Goal: Task Accomplishment & Management: Complete application form

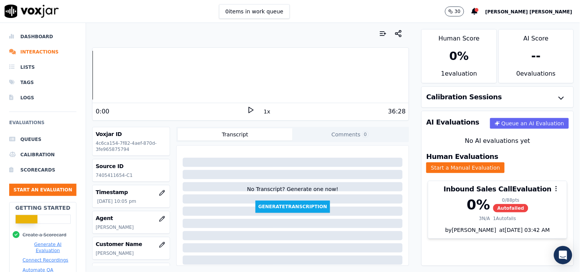
scroll to position [128, 0]
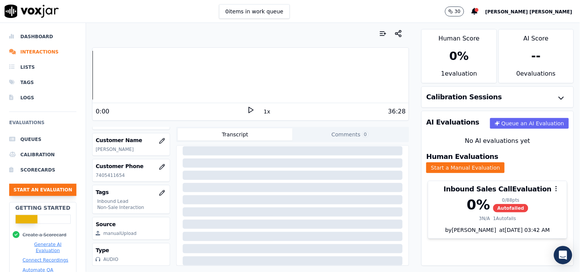
click at [59, 195] on button "Start an Evaluation" at bounding box center [42, 190] width 67 height 12
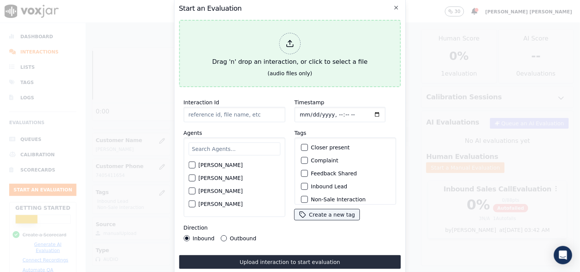
click at [293, 45] on div at bounding box center [289, 43] width 21 height 21
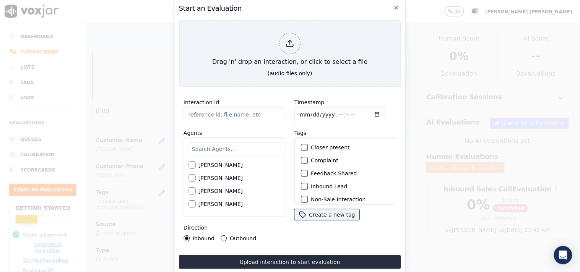
click at [300, 115] on input "Timestamp" at bounding box center [339, 114] width 91 height 15
type input "[DATE]T23:07"
click at [345, 93] on div "Timestamp Tags Closer present Complaint Feedback Shared Inbound Lead Non-Sale I…" at bounding box center [345, 169] width 111 height 153
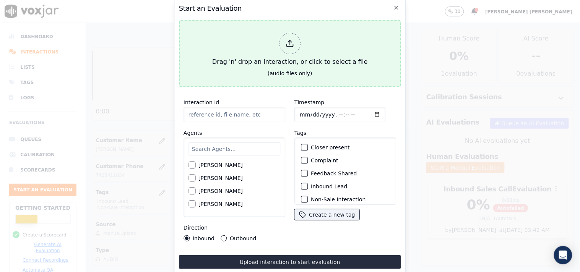
click at [292, 36] on div at bounding box center [289, 43] width 21 height 21
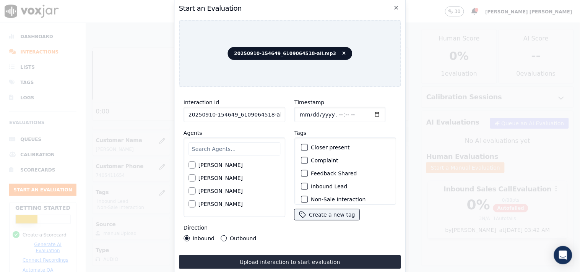
scroll to position [0, 4]
drag, startPoint x: 265, startPoint y: 112, endPoint x: 291, endPoint y: 112, distance: 25.6
click at [291, 112] on div "Interaction Id 20250910-154649_6109064518-all.mp3 Agents [PERSON_NAME] [PERSON_…" at bounding box center [290, 169] width 222 height 153
type input "20250910-154649_6109064518-C1"
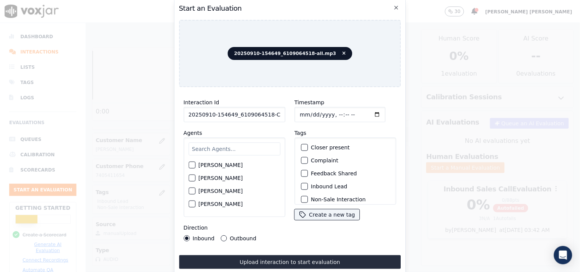
click at [300, 118] on input "Timestamp" at bounding box center [339, 114] width 91 height 15
click at [291, 121] on div "Timestamp Tags Closer present Complaint Feedback Shared Inbound Lead Non-Sale I…" at bounding box center [345, 169] width 111 height 153
click at [226, 146] on input "text" at bounding box center [234, 149] width 92 height 13
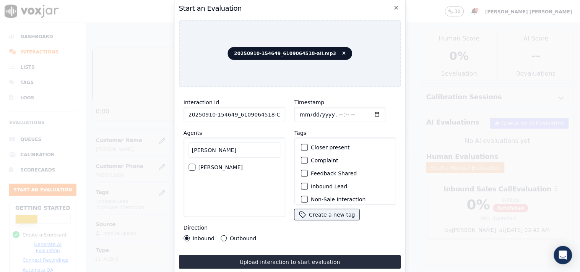
type input "[PERSON_NAME]"
click at [205, 165] on label "[PERSON_NAME]" at bounding box center [220, 167] width 44 height 5
click at [195, 164] on button "[PERSON_NAME]" at bounding box center [191, 167] width 7 height 7
drag, startPoint x: 230, startPoint y: 235, endPoint x: 234, endPoint y: 232, distance: 5.7
click at [230, 236] on label "Outbound" at bounding box center [243, 238] width 26 height 5
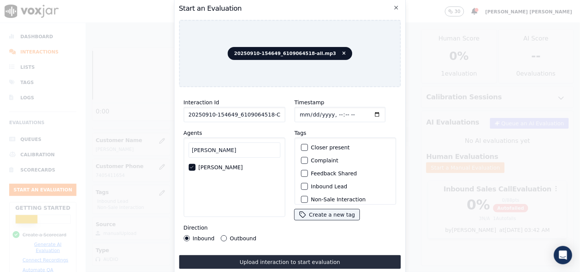
click at [227, 235] on button "Outbound" at bounding box center [224, 238] width 6 height 6
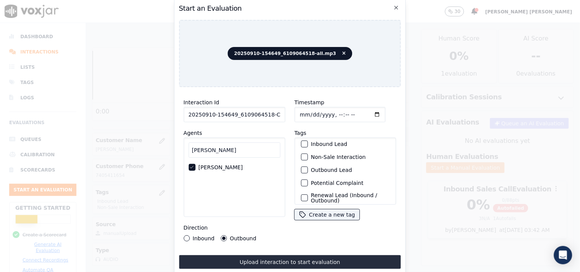
click at [306, 156] on div "Non-Sale Interaction" at bounding box center [345, 157] width 95 height 13
click at [303, 156] on div "button" at bounding box center [303, 156] width 5 height 5
click at [303, 169] on div "button" at bounding box center [303, 169] width 5 height 5
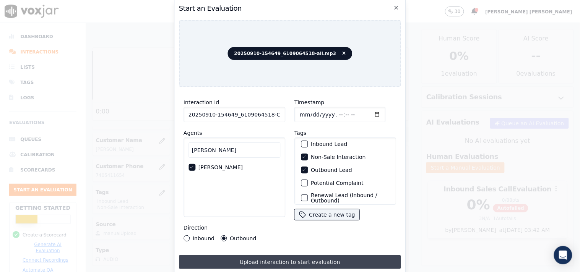
click at [269, 259] on button "Upload interaction to start evaluation" at bounding box center [290, 262] width 222 height 14
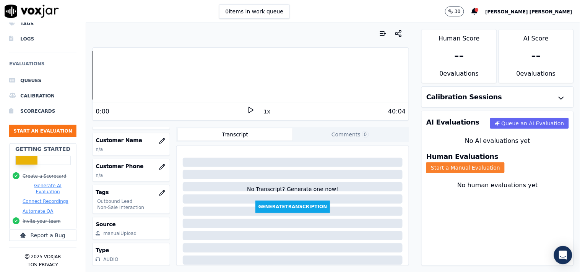
click at [503, 165] on button "Start a Manual Evaluation" at bounding box center [465, 167] width 78 height 11
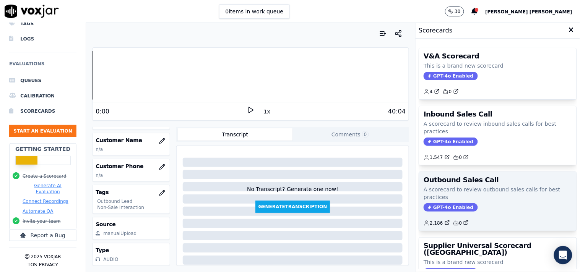
click at [435, 208] on span "GPT-4o Enabled" at bounding box center [450, 207] width 54 height 8
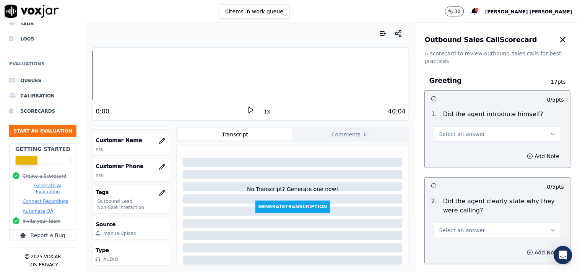
click at [454, 135] on span "Select an answer" at bounding box center [462, 134] width 46 height 8
click at [448, 154] on div "Yes" at bounding box center [484, 151] width 112 height 12
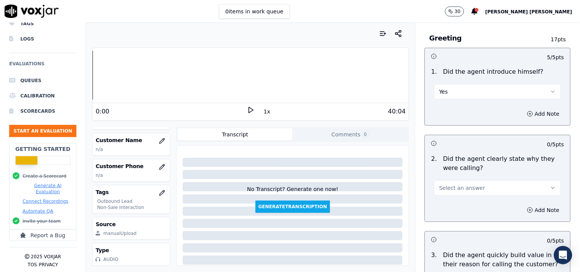
click at [449, 185] on span "Select an answer" at bounding box center [462, 188] width 46 height 8
click at [440, 209] on div "Yes" at bounding box center [484, 205] width 112 height 12
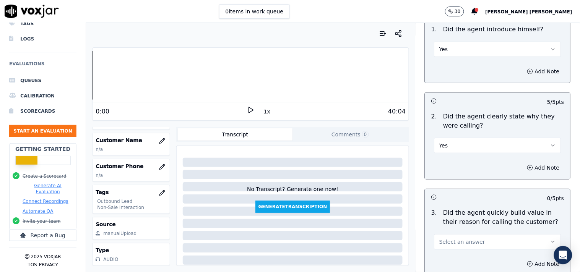
click at [440, 235] on button "Select an answer" at bounding box center [497, 241] width 127 height 15
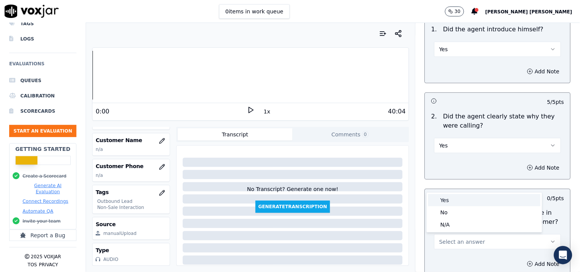
click at [457, 201] on div "Yes" at bounding box center [484, 200] width 112 height 12
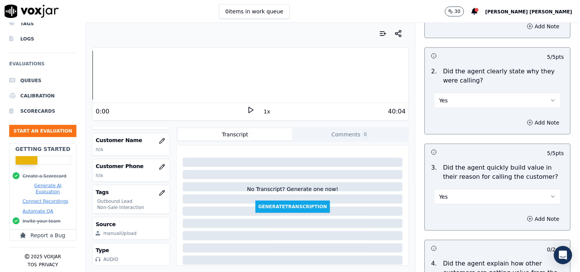
scroll to position [212, 0]
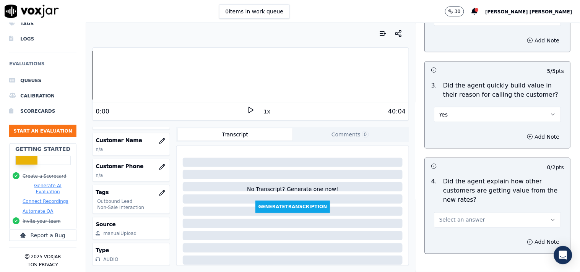
click at [459, 224] on button "Select an answer" at bounding box center [497, 220] width 127 height 15
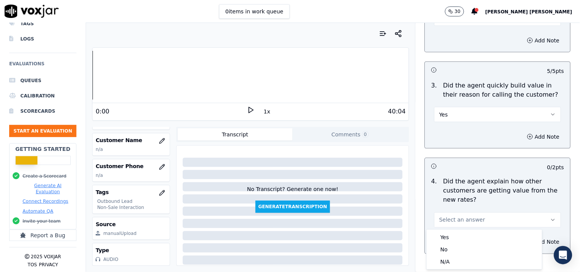
click at [461, 220] on span "Select an answer" at bounding box center [462, 220] width 46 height 8
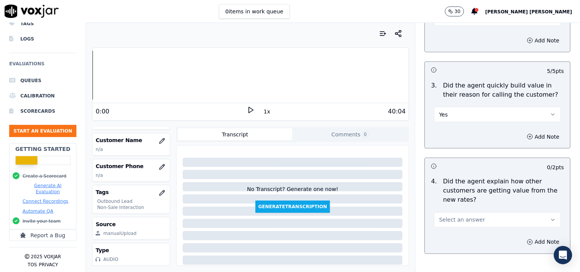
click at [456, 226] on button "Select an answer" at bounding box center [497, 220] width 127 height 15
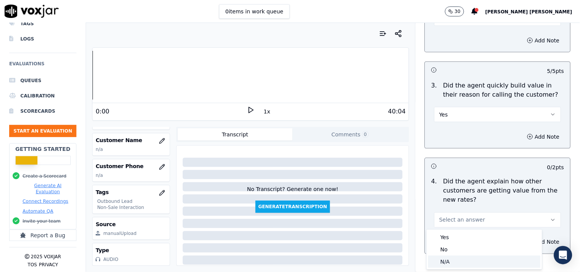
click at [449, 258] on div "N/A" at bounding box center [484, 262] width 112 height 12
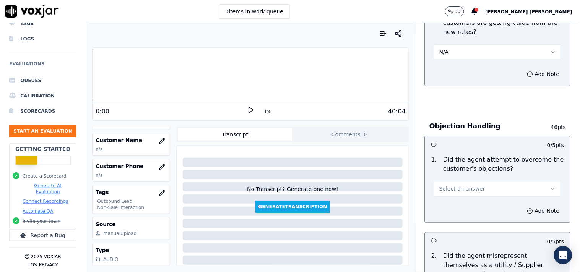
scroll to position [382, 0]
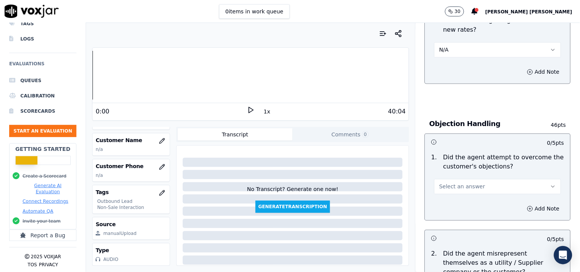
click at [498, 187] on button "Select an answer" at bounding box center [497, 186] width 127 height 15
click at [483, 207] on div "Yes" at bounding box center [484, 204] width 112 height 12
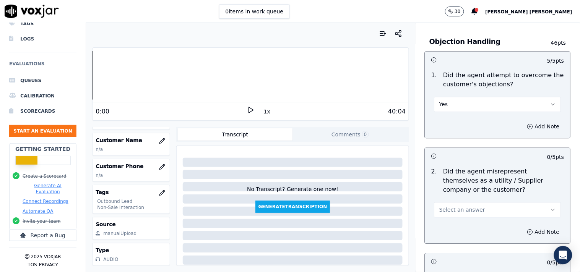
scroll to position [467, 0]
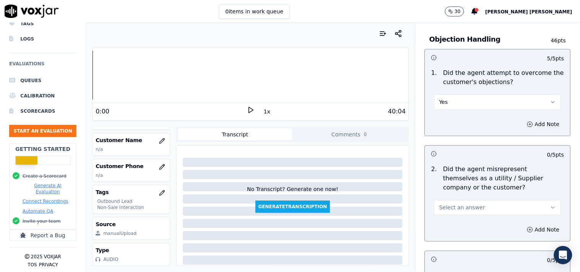
click at [482, 210] on button "Select an answer" at bounding box center [497, 207] width 127 height 15
click at [468, 237] on div "No" at bounding box center [484, 237] width 112 height 12
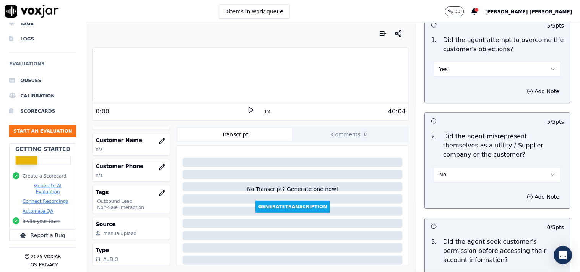
scroll to position [552, 0]
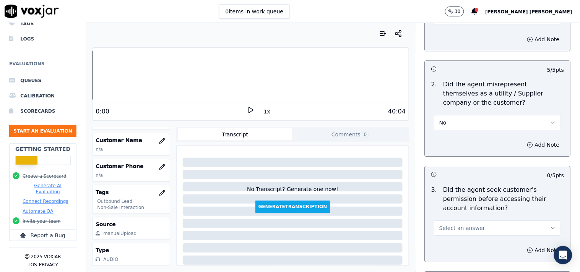
click at [469, 230] on span "Select an answer" at bounding box center [462, 228] width 46 height 8
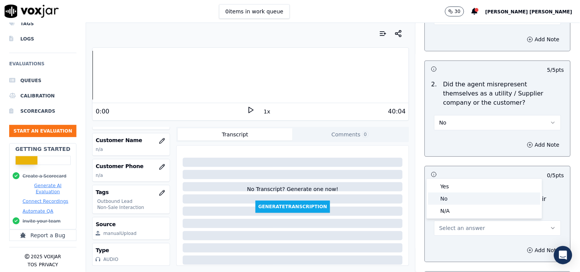
click at [468, 200] on div "No" at bounding box center [484, 199] width 112 height 12
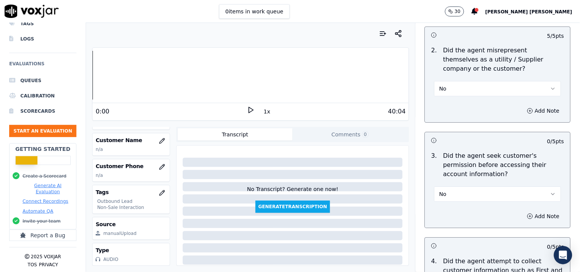
scroll to position [637, 0]
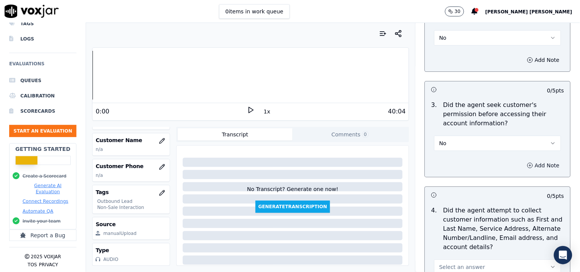
click at [522, 167] on button "Add Note" at bounding box center [543, 165] width 42 height 11
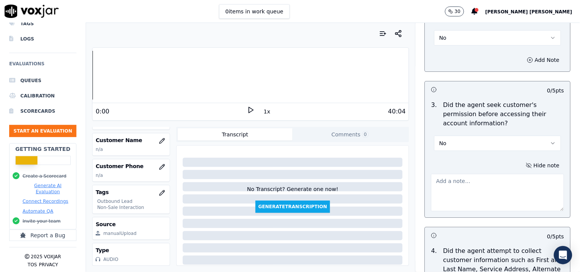
click at [472, 196] on textarea at bounding box center [497, 192] width 133 height 37
paste textarea "@07:25- [PERSON_NAME] transferred the call to [PERSON_NAME] without informing t…"
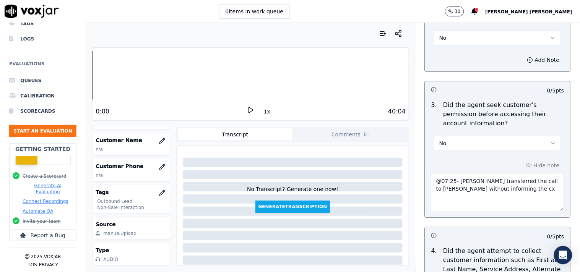
click at [431, 178] on textarea "@07:25- [PERSON_NAME] transferred the call to [PERSON_NAME] without informing t…" at bounding box center [497, 192] width 133 height 37
paste textarea "call id-20250910-154649"
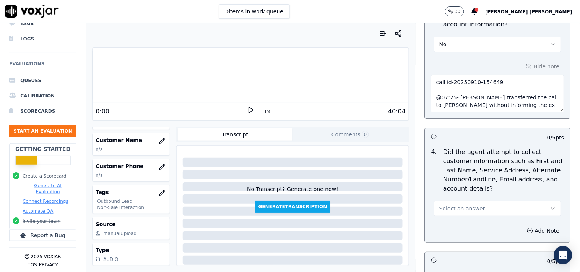
scroll to position [807, 0]
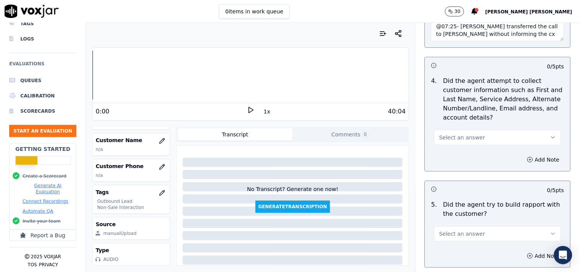
type textarea "call id-20250910-154649 @07:25- [PERSON_NAME] transferred the call to [PERSON_N…"
click at [472, 140] on button "Select an answer" at bounding box center [497, 137] width 127 height 15
click at [453, 180] on div "N/A" at bounding box center [484, 180] width 112 height 12
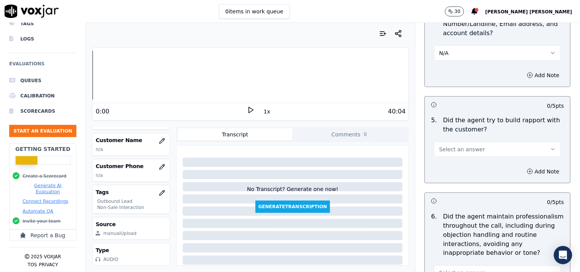
scroll to position [892, 0]
click at [465, 141] on button "Select an answer" at bounding box center [497, 148] width 127 height 15
click at [448, 185] on div "N/A" at bounding box center [484, 191] width 112 height 12
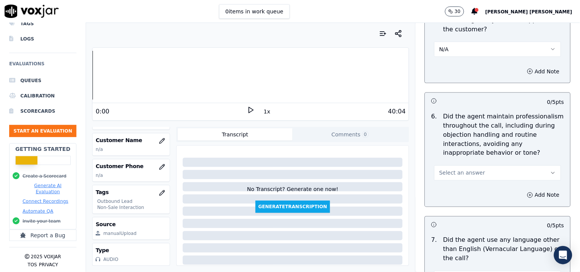
scroll to position [1019, 0]
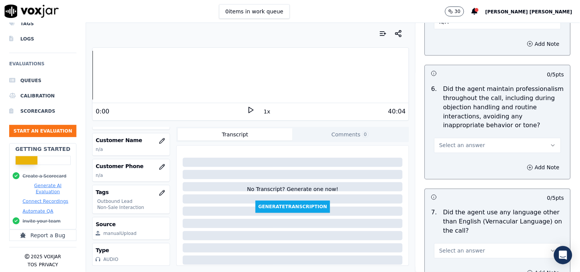
click at [463, 144] on span "Select an answer" at bounding box center [462, 146] width 46 height 8
click at [454, 167] on div "Yes" at bounding box center [484, 163] width 112 height 12
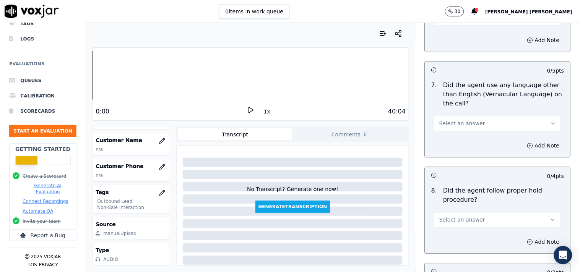
click at [465, 123] on span "Select an answer" at bounding box center [462, 124] width 46 height 8
click at [457, 157] on div "No" at bounding box center [484, 154] width 112 height 12
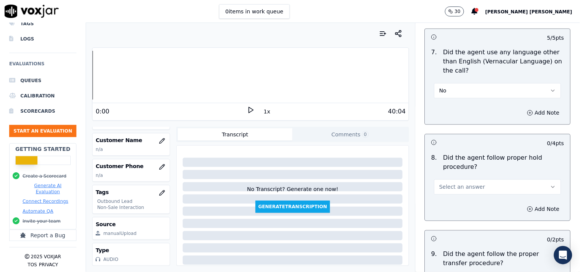
scroll to position [1231, 0]
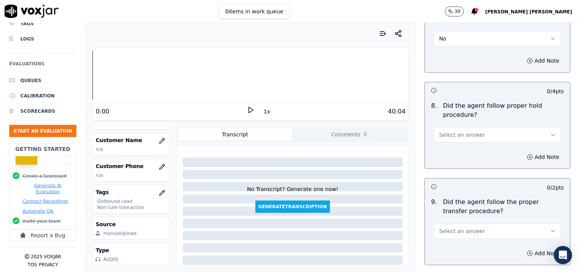
click at [459, 136] on span "Select an answer" at bounding box center [462, 135] width 46 height 8
click at [452, 150] on div "Yes" at bounding box center [484, 152] width 112 height 12
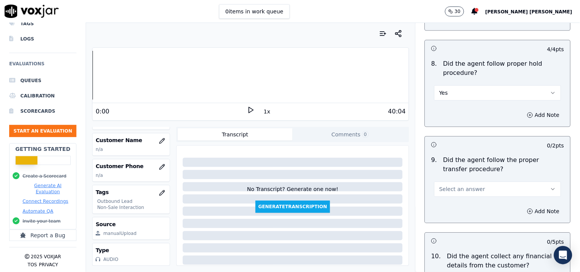
scroll to position [1274, 0]
click at [457, 185] on span "Select an answer" at bounding box center [462, 189] width 46 height 8
click at [453, 217] on div "No" at bounding box center [484, 219] width 112 height 12
click at [527, 214] on icon "button" at bounding box center [530, 211] width 6 height 6
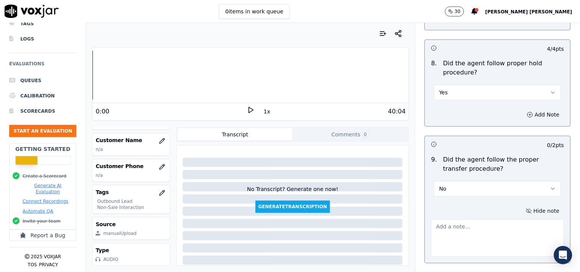
click at [486, 228] on textarea at bounding box center [497, 237] width 133 height 37
paste textarea "call id-20250910-154649"
paste textarea "@10:51 [PERSON_NAME]-informed the electric choice id without taking cx permissi…"
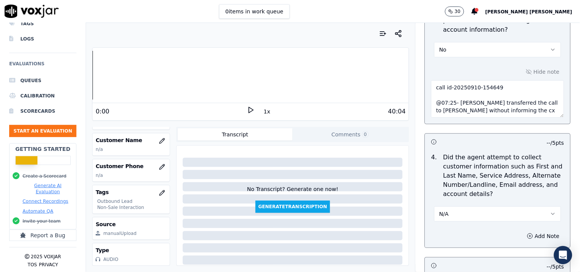
scroll to position [725, 0]
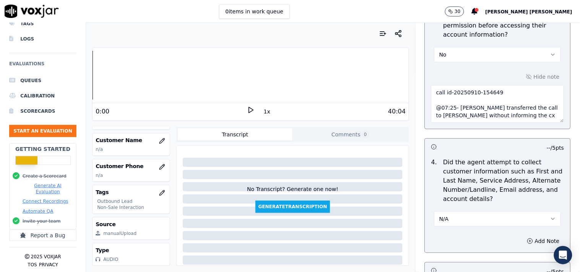
type textarea "call id-20250910-154649 @10:51 [PERSON_NAME]-informed the electric choice id wi…"
click at [490, 116] on textarea "call id-20250910-154649 @07:25- [PERSON_NAME] transferred the call to [PERSON_N…" at bounding box center [497, 103] width 133 height 37
drag, startPoint x: 490, startPoint y: 116, endPoint x: 429, endPoint y: 105, distance: 61.5
click at [431, 105] on textarea "call id-20250910-154649 @07:25- [PERSON_NAME] transferred the call to [PERSON_N…" at bounding box center [497, 103] width 133 height 37
paste textarea "@10:51 [PERSON_NAME]-informed the electric choice id without taking cx permissi…"
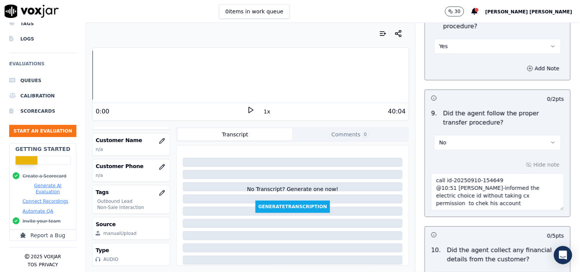
scroll to position [0, 0]
type textarea "call id-20250910-154649 @10:51 [PERSON_NAME]-informed the electric choice id wi…"
drag, startPoint x: 429, startPoint y: 191, endPoint x: 445, endPoint y: 206, distance: 21.1
click at [445, 206] on textarea "call id-20250910-154649 @10:51 [PERSON_NAME]-informed the electric choice id wi…" at bounding box center [497, 191] width 133 height 37
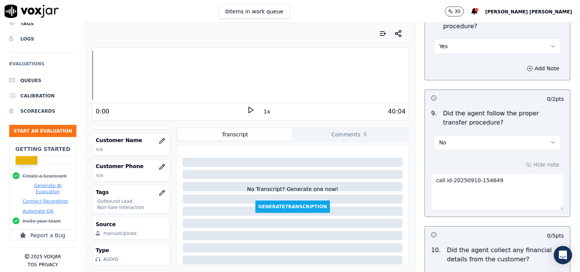
scroll to position [0, 0]
paste textarea "@07:25- [PERSON_NAME] transferred the call to [PERSON_NAME] without informing t…"
type textarea "call id-20250910-154649 @07:25- [PERSON_NAME] transferred the call to [PERSON_N…"
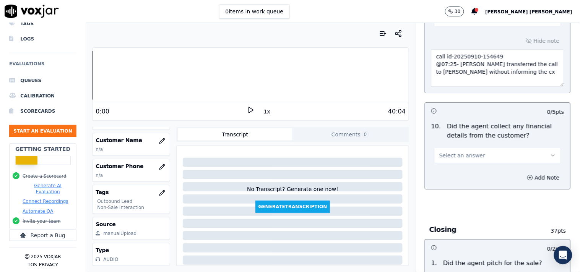
scroll to position [1447, 0]
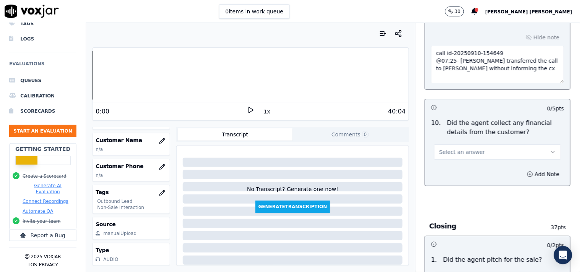
click at [460, 151] on span "Select an answer" at bounding box center [462, 152] width 46 height 8
click at [455, 185] on div "No" at bounding box center [484, 182] width 112 height 12
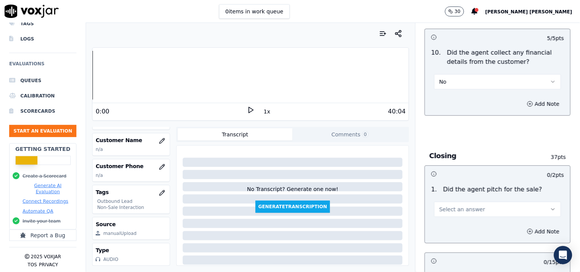
scroll to position [1575, 0]
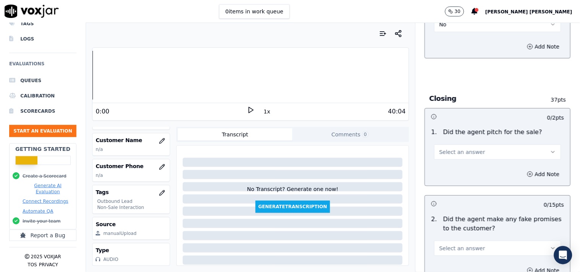
click at [456, 159] on button "Select an answer" at bounding box center [497, 151] width 127 height 15
click at [455, 175] on div "Yes" at bounding box center [484, 170] width 112 height 12
click at [475, 243] on button "Select an answer" at bounding box center [497, 248] width 127 height 15
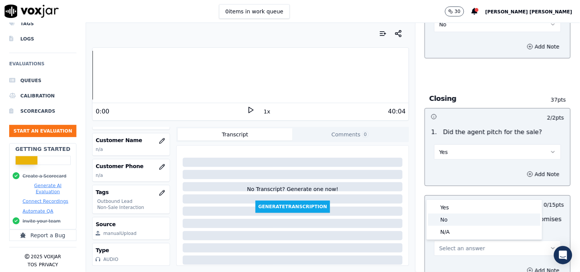
click at [462, 220] on div "No" at bounding box center [484, 220] width 112 height 12
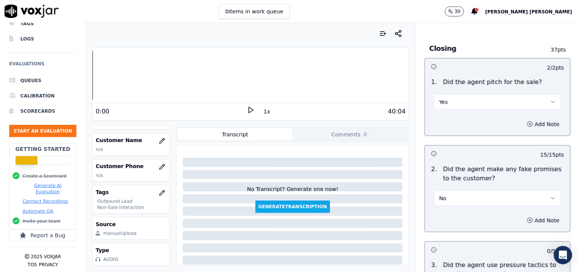
scroll to position [1745, 0]
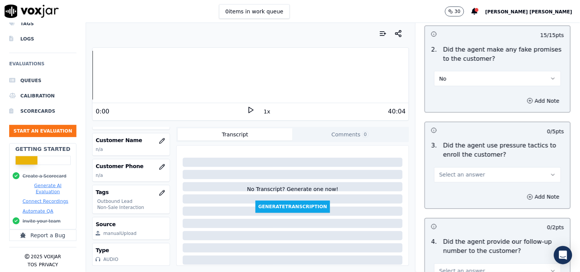
click at [466, 180] on button "Select an answer" at bounding box center [497, 174] width 127 height 15
click at [459, 206] on div "No" at bounding box center [484, 205] width 112 height 12
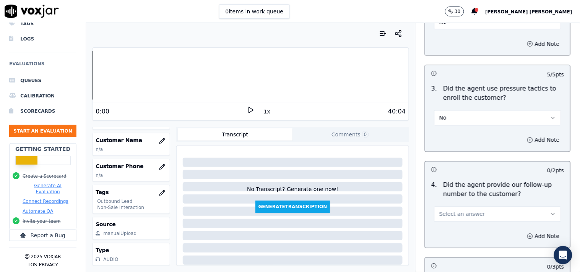
scroll to position [1872, 0]
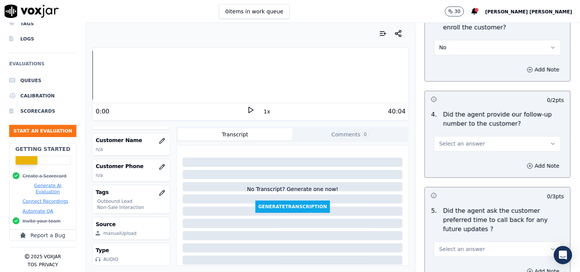
click at [469, 144] on span "Select an answer" at bounding box center [462, 144] width 46 height 8
click at [453, 172] on div "No" at bounding box center [484, 174] width 112 height 12
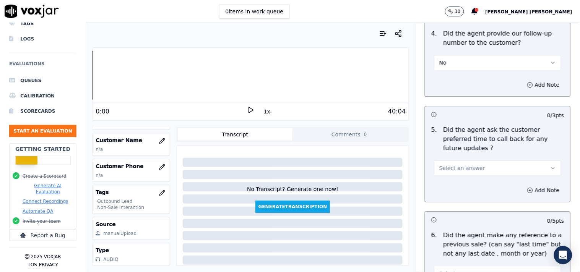
scroll to position [1957, 0]
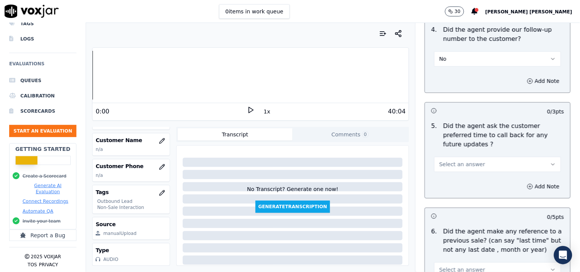
click at [456, 163] on button "Select an answer" at bounding box center [497, 164] width 127 height 15
click at [449, 200] on div "N/A" at bounding box center [484, 197] width 112 height 12
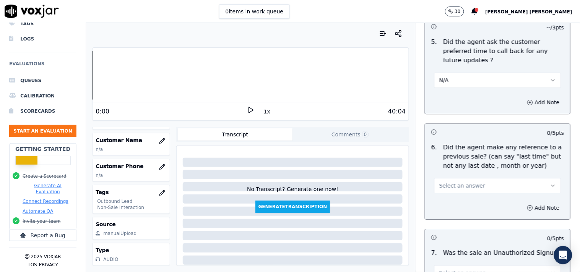
scroll to position [2042, 0]
click at [460, 181] on span "Select an answer" at bounding box center [462, 185] width 46 height 8
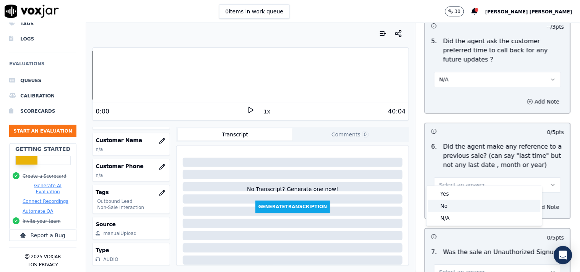
click at [451, 203] on div "No" at bounding box center [484, 206] width 112 height 12
click at [453, 177] on button "No" at bounding box center [497, 184] width 127 height 15
click at [451, 204] on div "No" at bounding box center [484, 206] width 112 height 12
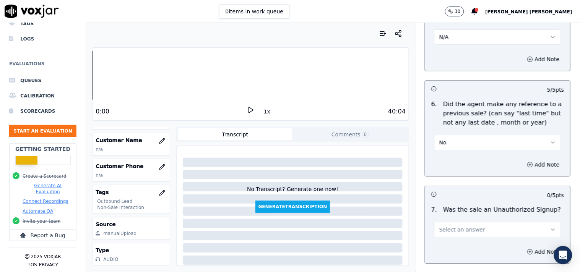
scroll to position [2127, 0]
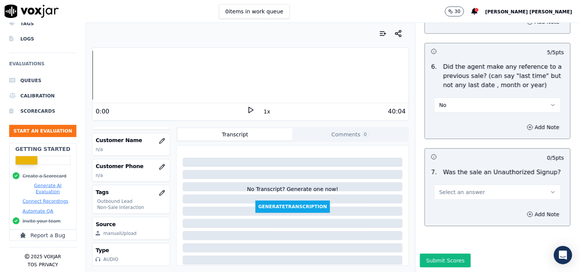
click at [480, 185] on button "Select an answer" at bounding box center [497, 192] width 127 height 15
click at [461, 213] on div "No" at bounding box center [484, 208] width 112 height 12
click at [470, 185] on button "No" at bounding box center [497, 192] width 127 height 15
click at [461, 215] on div "N/A" at bounding box center [484, 220] width 112 height 12
click at [522, 209] on div "Add Note" at bounding box center [497, 214] width 145 height 23
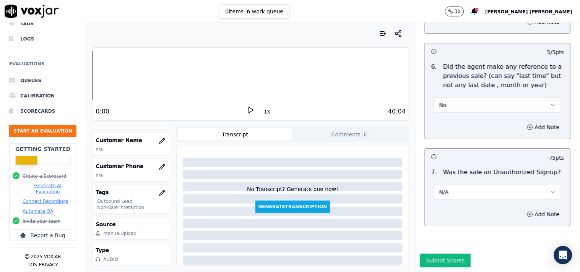
click at [522, 207] on div "Add Note" at bounding box center [497, 214] width 145 height 23
click at [522, 209] on button "Add Note" at bounding box center [543, 214] width 42 height 11
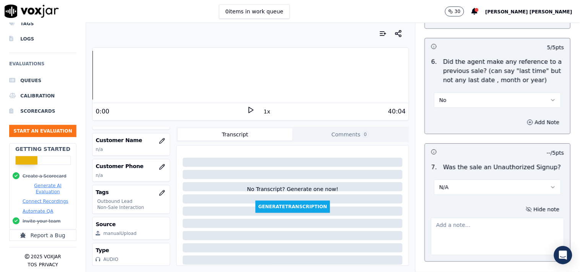
click at [484, 223] on textarea at bounding box center [497, 236] width 133 height 37
paste textarea "call id-20250910-154649 As per the call cx was in hurry he don't have much ,And…"
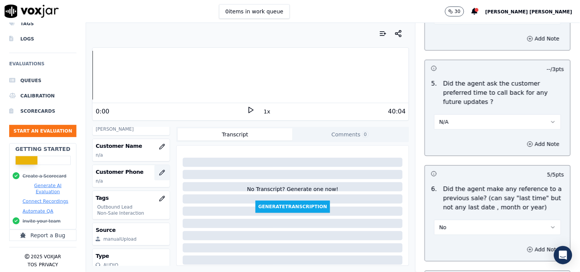
scroll to position [81, 0]
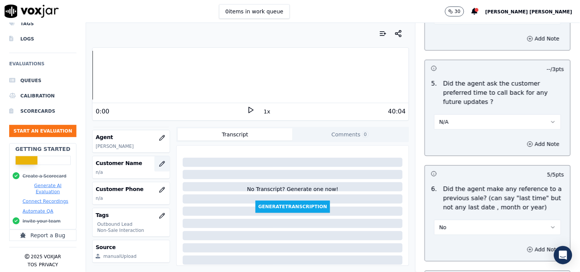
type textarea "call id-20250910-154649 As per the call cx was in hurry he don't have much ,And…"
click at [154, 170] on button "button" at bounding box center [161, 163] width 15 height 15
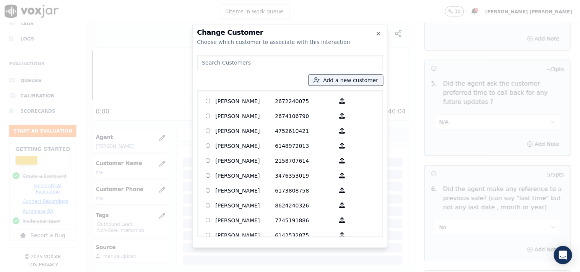
paste input "[PERSON_NAME]"
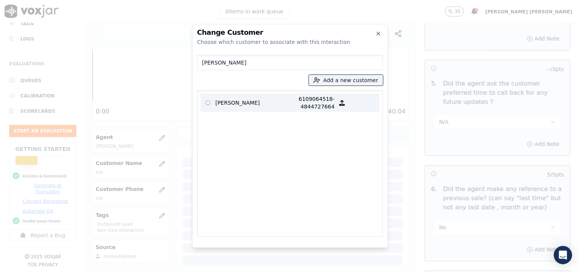
type input "[PERSON_NAME]"
click at [247, 99] on p "[PERSON_NAME]" at bounding box center [246, 102] width 60 height 15
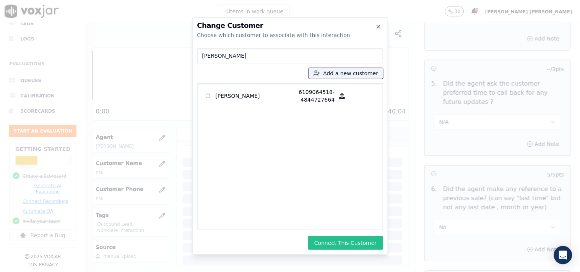
click at [334, 238] on button "Connect This Customer" at bounding box center [345, 243] width 75 height 14
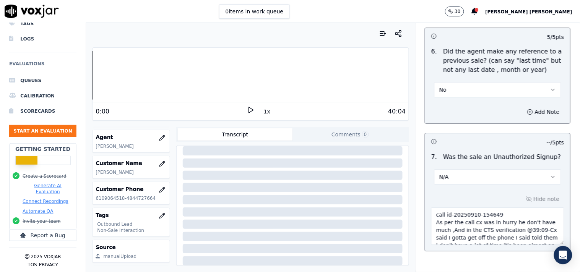
scroll to position [2173, 0]
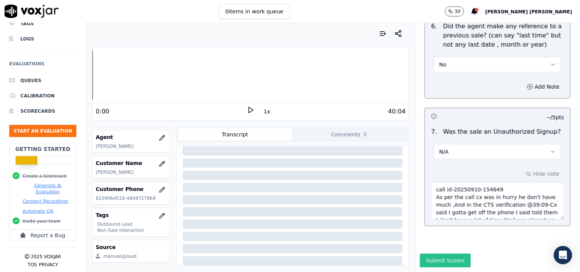
click at [438, 254] on button "Submit Scores" at bounding box center [445, 261] width 51 height 14
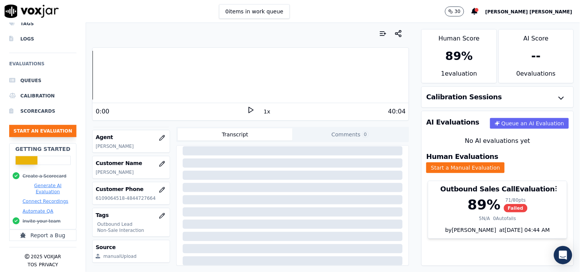
click at [15, 125] on button "Start an Evaluation" at bounding box center [42, 131] width 67 height 12
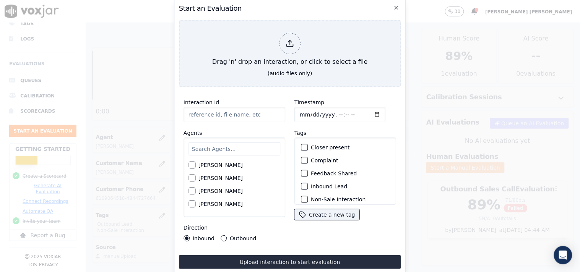
click at [205, 148] on input "text" at bounding box center [234, 149] width 92 height 13
type input "[PERSON_NAME]"
click at [195, 165] on button "[PERSON_NAME]" at bounding box center [191, 167] width 7 height 7
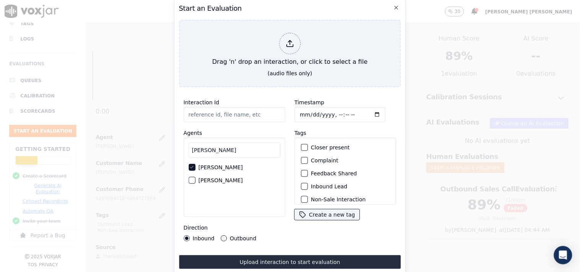
click at [317, 184] on label "Inbound Lead" at bounding box center [329, 186] width 36 height 5
click at [308, 183] on button "Inbound Lead" at bounding box center [304, 186] width 7 height 7
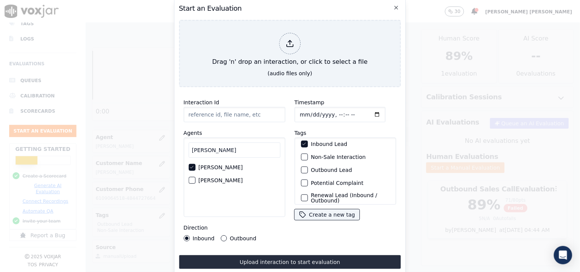
click at [329, 167] on label "Outbound Lead" at bounding box center [331, 169] width 41 height 5
click at [308, 167] on button "Outbound Lead" at bounding box center [304, 170] width 7 height 7
click at [329, 164] on div "Outbound Lead" at bounding box center [345, 170] width 95 height 13
click at [327, 167] on label "Outbound Lead" at bounding box center [331, 169] width 41 height 5
click at [308, 167] on button "Outbound Lead" at bounding box center [304, 170] width 7 height 7
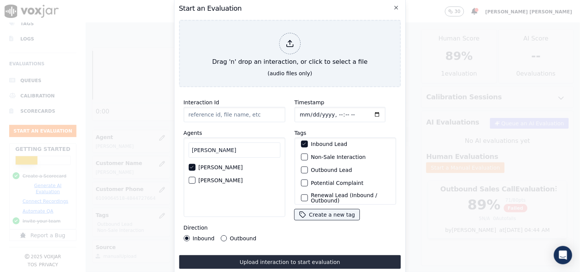
click at [329, 157] on label "Non-Sale Interaction" at bounding box center [338, 156] width 55 height 5
click at [308, 157] on button "Non-Sale Interaction" at bounding box center [304, 157] width 7 height 7
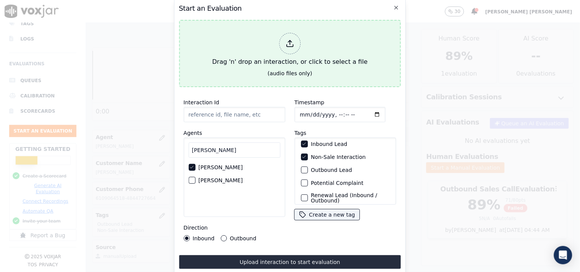
click at [294, 34] on div at bounding box center [289, 43] width 21 height 21
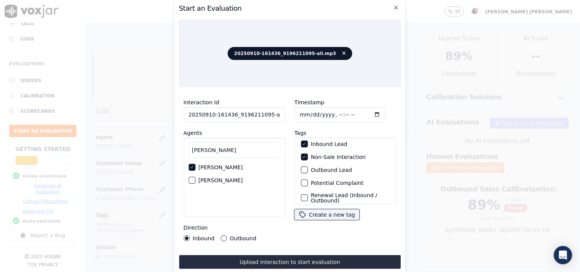
scroll to position [0, 4]
drag, startPoint x: 264, startPoint y: 113, endPoint x: 288, endPoint y: 114, distance: 23.3
click at [288, 114] on div "Interaction Id 20250910-161436_9196211095-all.mp3 Agents [PERSON_NAME] [PERSON_…" at bounding box center [290, 169] width 222 height 153
click at [267, 108] on input "20250910-161436_9196211095-c1" at bounding box center [234, 114] width 102 height 15
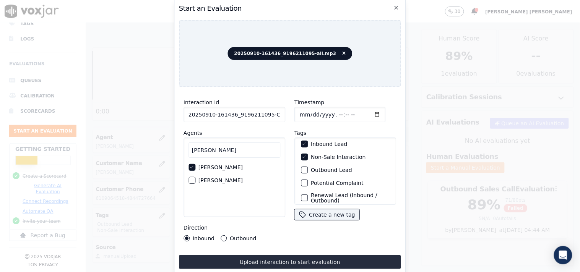
type input "20250910-161436_9196211095-C1"
click at [303, 112] on input "Timestamp" at bounding box center [339, 114] width 91 height 15
type input "[DATE]T23:48"
click at [222, 146] on input "[PERSON_NAME]" at bounding box center [234, 150] width 92 height 15
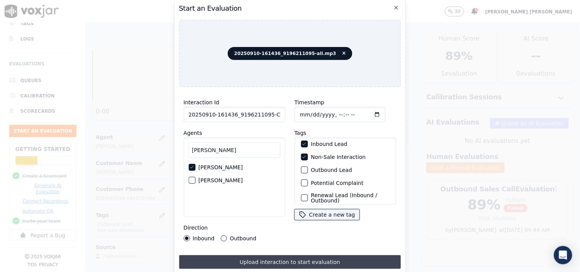
click at [241, 257] on button "Upload interaction to start evaluation" at bounding box center [290, 262] width 222 height 14
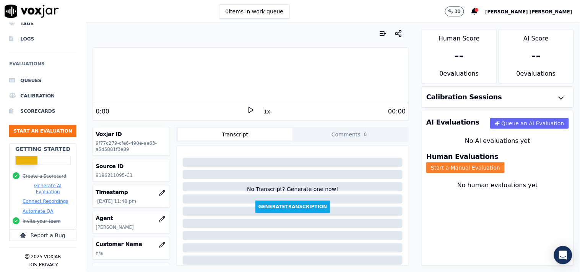
click at [505, 162] on button "Start a Manual Evaluation" at bounding box center [465, 167] width 78 height 11
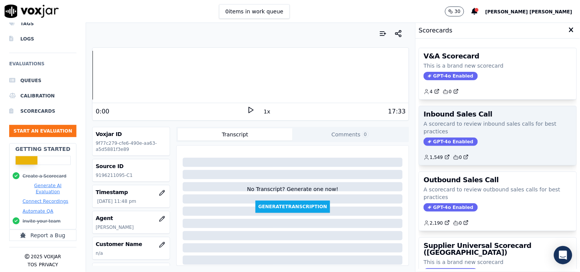
click at [439, 143] on span "GPT-4o Enabled" at bounding box center [450, 142] width 54 height 8
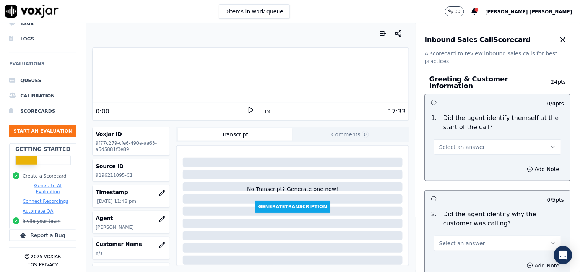
click at [440, 143] on span "Select an answer" at bounding box center [462, 147] width 46 height 8
click at [439, 157] on div "Yes" at bounding box center [484, 160] width 112 height 12
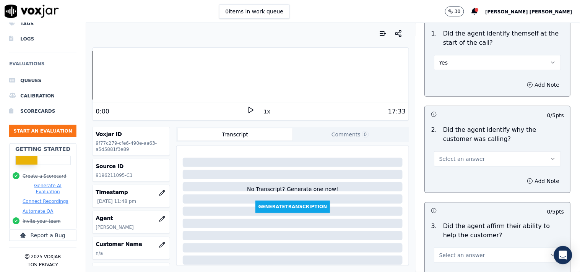
scroll to position [85, 0]
click at [446, 159] on button "Select an answer" at bounding box center [497, 158] width 127 height 15
click at [446, 175] on div "Yes" at bounding box center [484, 172] width 112 height 12
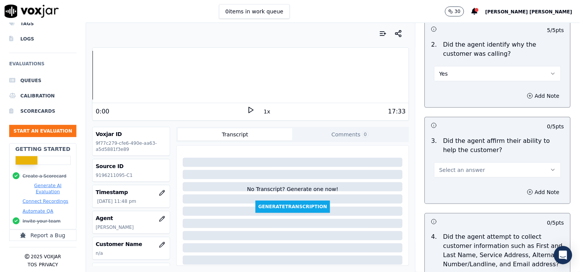
click at [449, 172] on button "Select an answer" at bounding box center [497, 169] width 127 height 15
click at [445, 185] on div "Yes" at bounding box center [484, 183] width 112 height 12
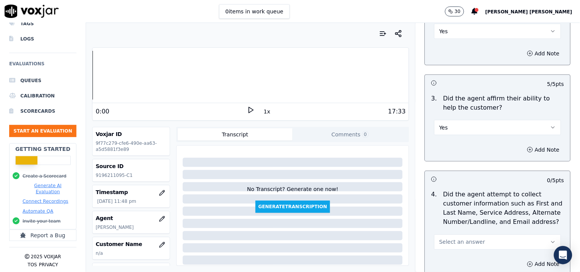
scroll to position [255, 0]
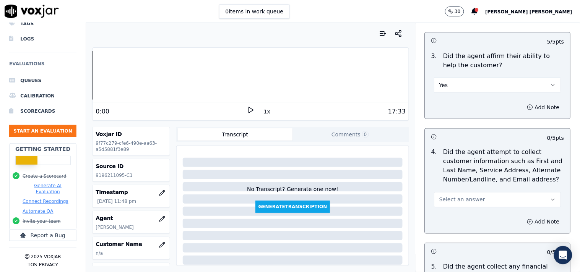
click at [445, 196] on span "Select an answer" at bounding box center [462, 200] width 46 height 8
click at [448, 212] on div "Yes" at bounding box center [484, 213] width 112 height 12
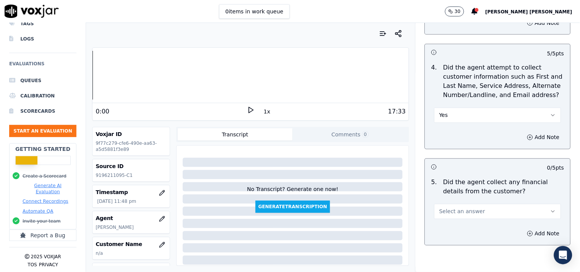
scroll to position [339, 0]
click at [448, 212] on button "Select an answer" at bounding box center [497, 211] width 127 height 15
click at [445, 239] on div "No" at bounding box center [484, 237] width 112 height 12
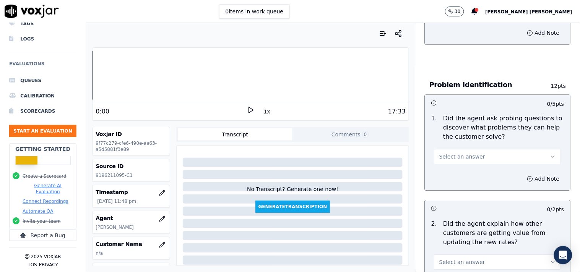
scroll to position [552, 0]
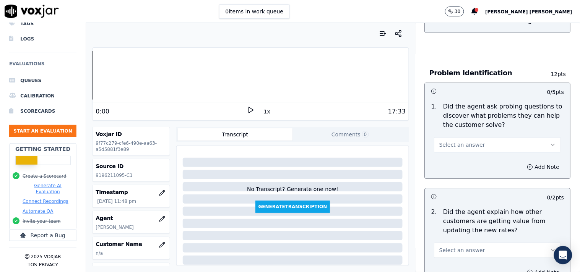
click at [488, 144] on button "Select an answer" at bounding box center [497, 144] width 127 height 15
click at [483, 161] on div "Yes" at bounding box center [484, 158] width 112 height 12
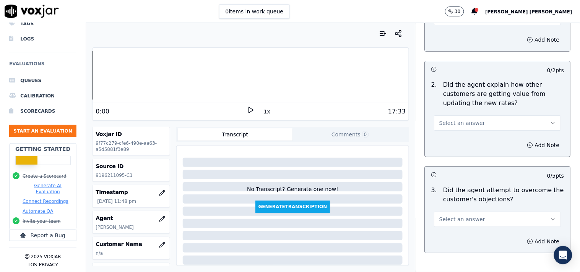
click at [486, 120] on button "Select an answer" at bounding box center [497, 122] width 127 height 15
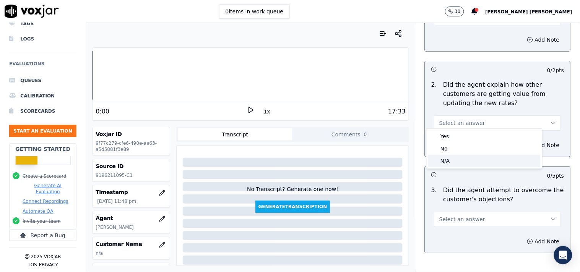
click at [475, 159] on div "N/A" at bounding box center [484, 161] width 112 height 12
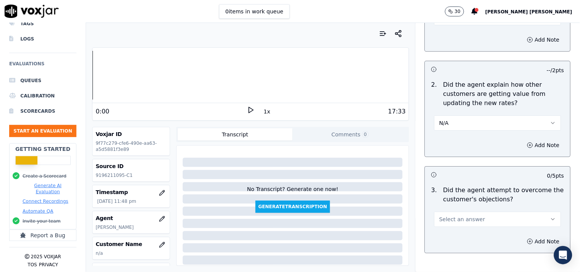
scroll to position [764, 0]
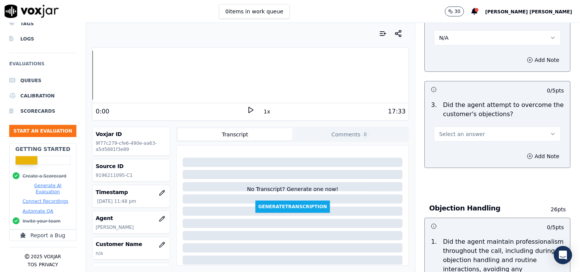
click at [480, 135] on button "Select an answer" at bounding box center [497, 134] width 127 height 15
click at [472, 147] on div "Yes" at bounding box center [484, 148] width 112 height 12
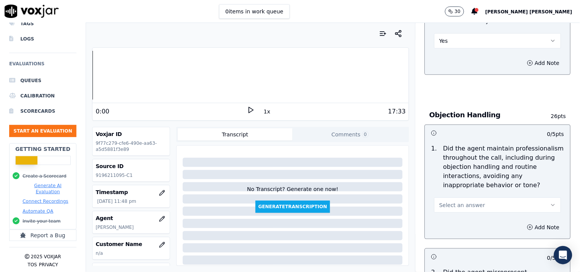
scroll to position [892, 0]
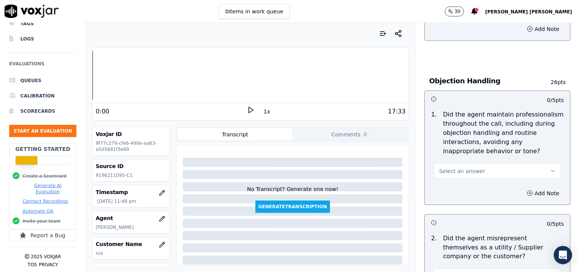
click at [462, 167] on span "Select an answer" at bounding box center [462, 171] width 46 height 8
click at [451, 189] on div "Yes" at bounding box center [484, 185] width 112 height 12
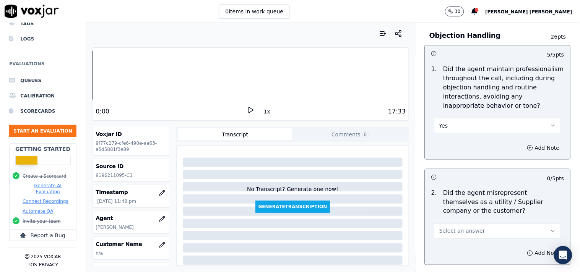
scroll to position [1019, 0]
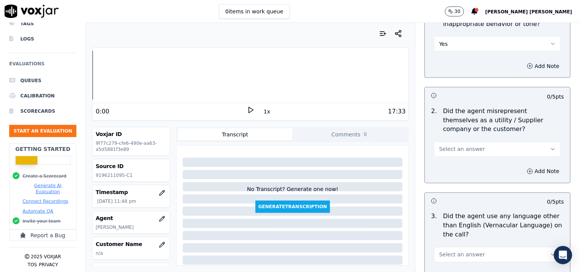
click at [463, 150] on button "Select an answer" at bounding box center [497, 149] width 127 height 15
click at [460, 174] on div "No" at bounding box center [484, 175] width 112 height 12
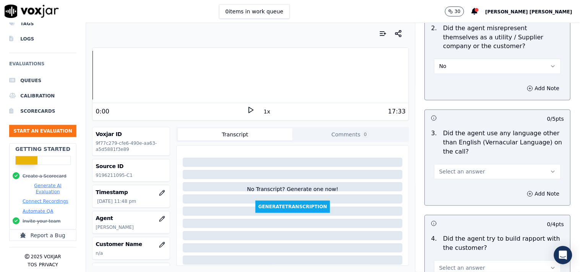
scroll to position [1104, 0]
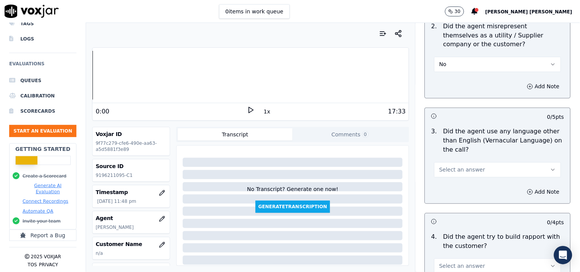
click at [463, 166] on span "Select an answer" at bounding box center [462, 170] width 46 height 8
click at [461, 192] on div "No" at bounding box center [484, 196] width 112 height 12
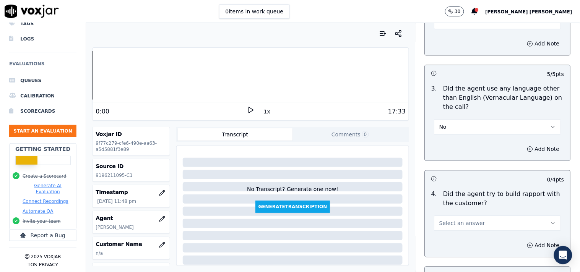
scroll to position [1189, 0]
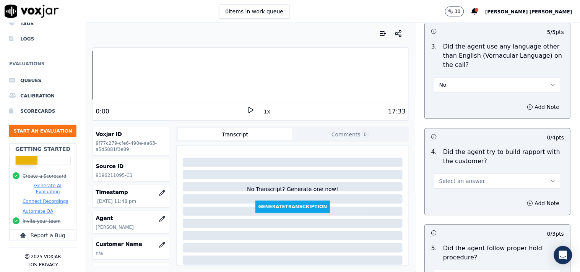
click at [464, 180] on span "Select an answer" at bounding box center [462, 181] width 46 height 8
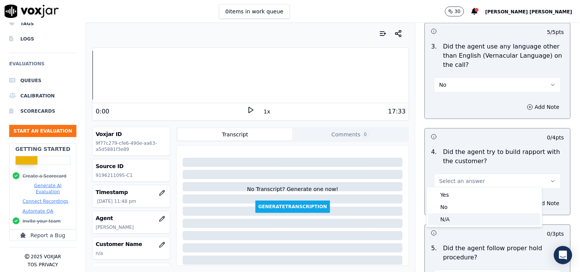
click at [451, 218] on div "N/A" at bounding box center [484, 219] width 112 height 12
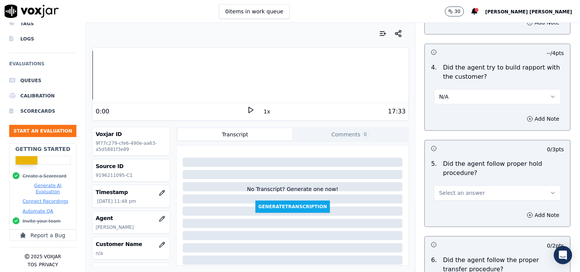
scroll to position [1274, 0]
click at [462, 189] on span "Select an answer" at bounding box center [462, 193] width 46 height 8
click at [456, 204] on div "Yes" at bounding box center [484, 206] width 112 height 12
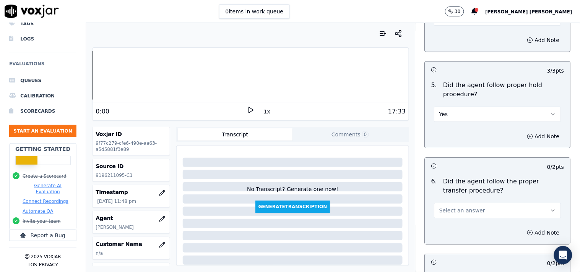
scroll to position [1359, 0]
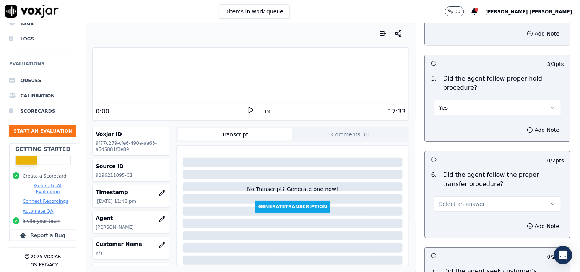
click at [458, 196] on button "Select an answer" at bounding box center [497, 203] width 127 height 15
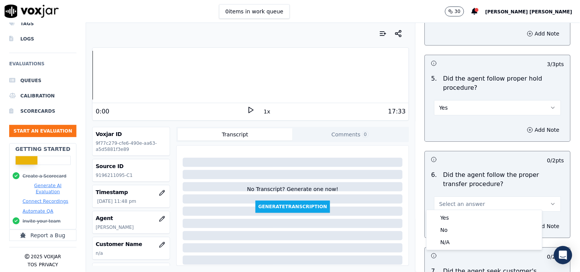
click at [454, 208] on div "6 . Did the agent follow the proper transfer procedure? Select an answer" at bounding box center [497, 190] width 145 height 47
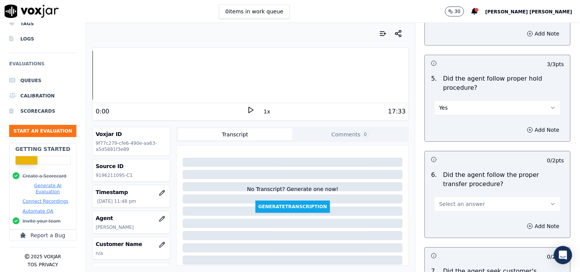
click at [458, 202] on span "Select an answer" at bounding box center [462, 204] width 46 height 8
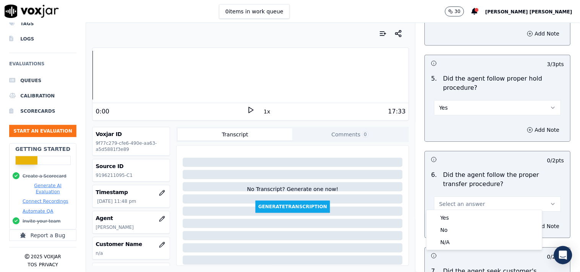
click at [453, 219] on div "Yes" at bounding box center [484, 218] width 112 height 12
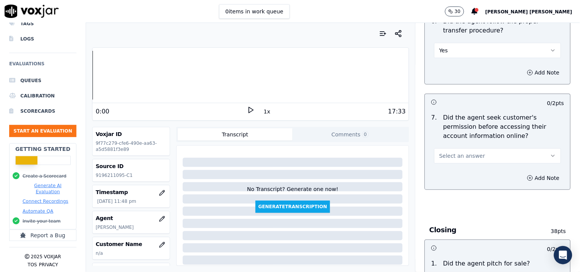
scroll to position [1529, 0]
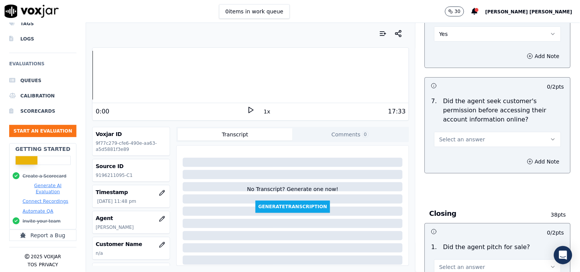
click at [475, 133] on button "Select an answer" at bounding box center [497, 139] width 127 height 15
click at [467, 165] on div "No" at bounding box center [484, 166] width 112 height 12
click at [532, 156] on button "Add Note" at bounding box center [543, 161] width 42 height 11
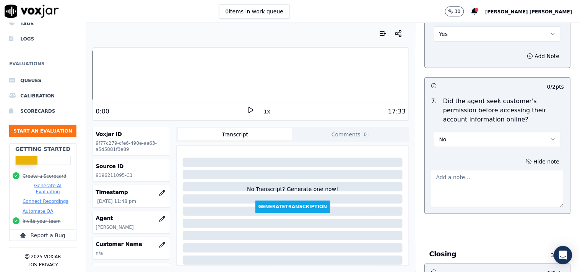
click at [456, 183] on textarea at bounding box center [497, 188] width 133 height 37
paste textarea "@11:22 [PERSON_NAME]- inform the colombia gas account number without taking cx …"
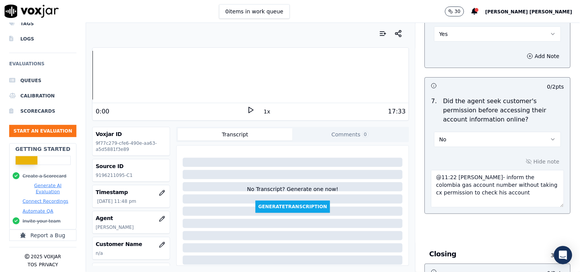
click at [431, 175] on textarea "@11:22 [PERSON_NAME]- inform the colombia gas account number without taking cx …" at bounding box center [497, 188] width 133 height 37
paste textarea "call id-20250910-161436"
type textarea "call id-20250910-161436 @11:22 [PERSON_NAME]- inform the Colombia gas account n…"
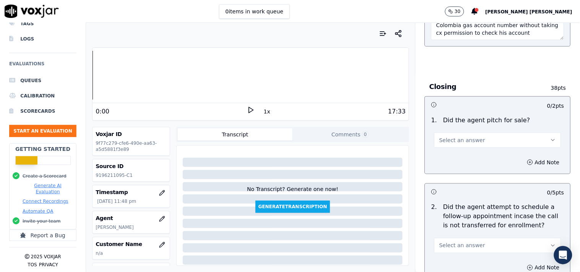
scroll to position [1699, 0]
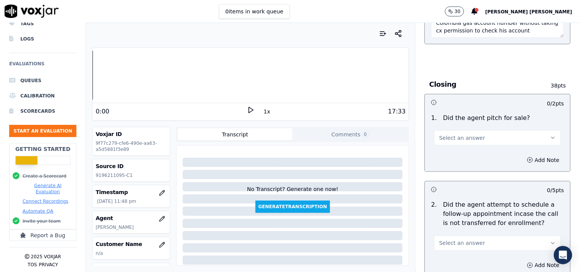
click at [484, 134] on button "Select an answer" at bounding box center [497, 137] width 127 height 15
click at [467, 153] on div "Yes" at bounding box center [484, 152] width 112 height 12
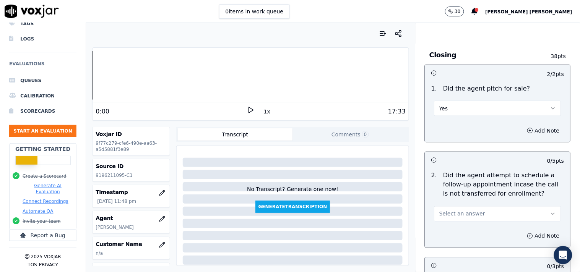
scroll to position [1826, 0]
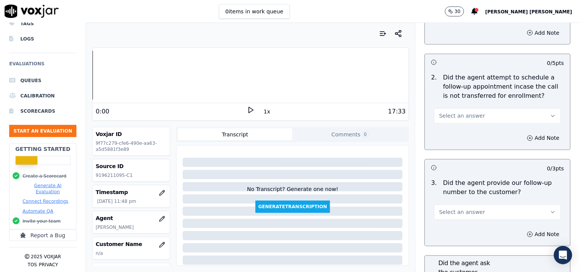
click at [470, 114] on button "Select an answer" at bounding box center [497, 116] width 127 height 15
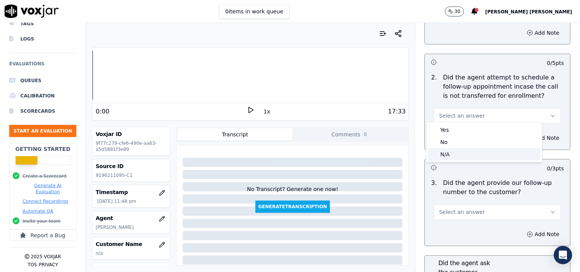
click at [453, 156] on div "N/A" at bounding box center [484, 154] width 112 height 12
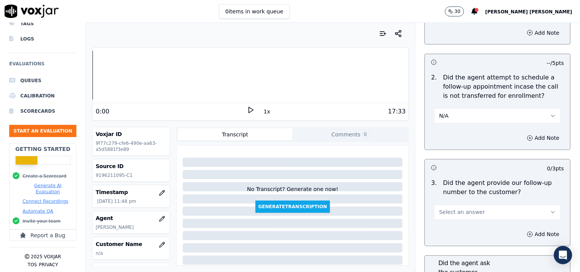
click at [448, 209] on span "Select an answer" at bounding box center [462, 213] width 46 height 8
click at [440, 222] on div "Yes" at bounding box center [484, 227] width 112 height 12
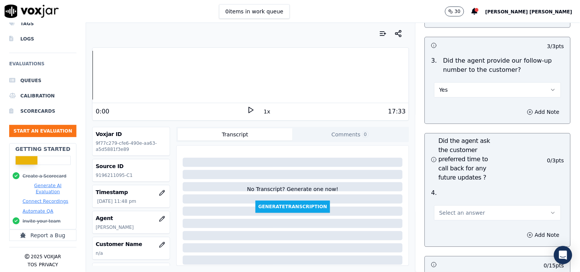
scroll to position [1953, 0]
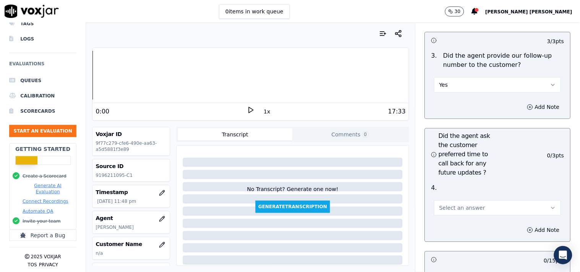
click at [450, 204] on span "Select an answer" at bounding box center [462, 208] width 46 height 8
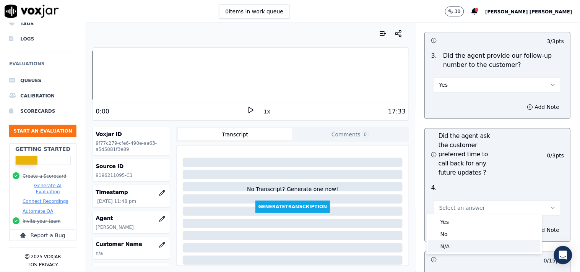
click at [443, 245] on div "N/A" at bounding box center [484, 246] width 112 height 12
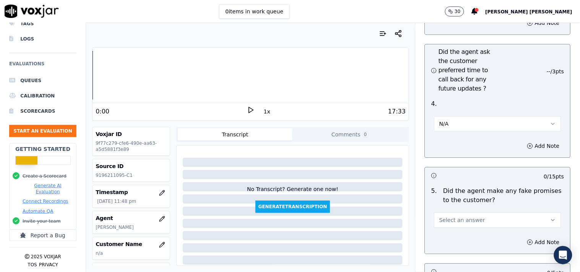
scroll to position [2038, 0]
click at [452, 218] on span "Select an answer" at bounding box center [462, 220] width 46 height 8
click at [449, 250] on div "No" at bounding box center [484, 246] width 112 height 12
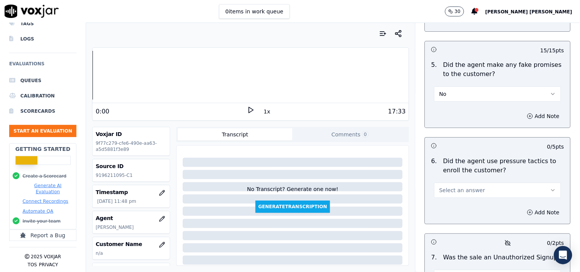
scroll to position [2166, 0]
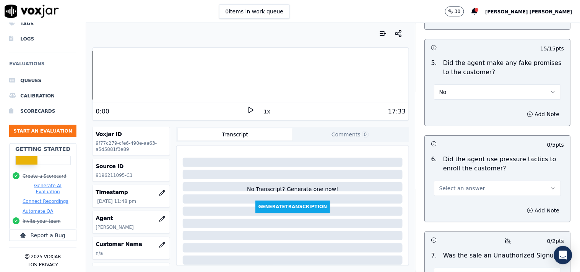
click at [478, 186] on button "Select an answer" at bounding box center [497, 188] width 127 height 15
click at [455, 212] on div "No" at bounding box center [484, 215] width 112 height 12
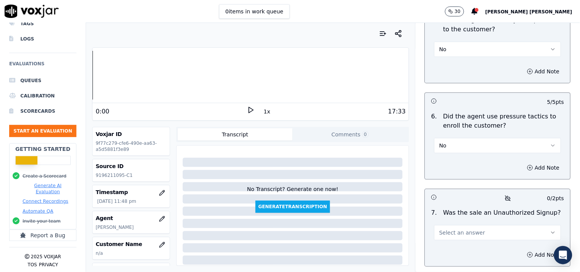
scroll to position [2250, 0]
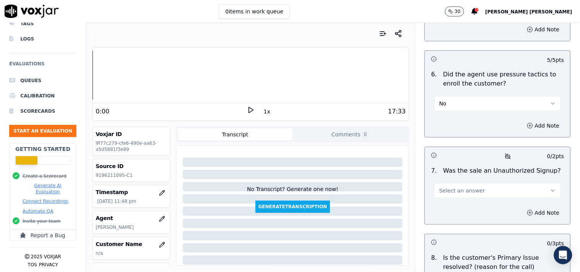
click at [468, 193] on button "Select an answer" at bounding box center [497, 190] width 127 height 15
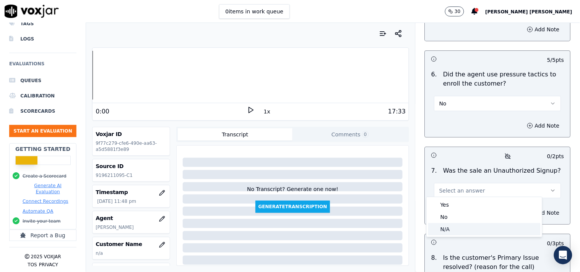
click at [456, 231] on div "N/A" at bounding box center [484, 229] width 112 height 12
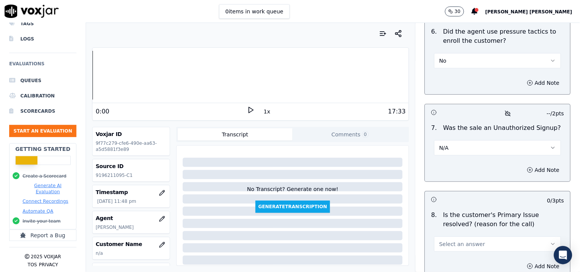
scroll to position [2361, 0]
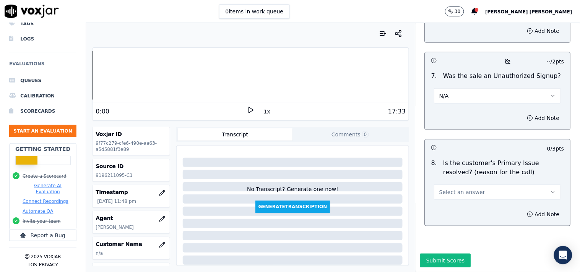
click at [473, 185] on button "Select an answer" at bounding box center [497, 192] width 127 height 15
click at [463, 199] on div "No" at bounding box center [484, 202] width 112 height 12
click at [527, 115] on icon "button" at bounding box center [530, 118] width 6 height 6
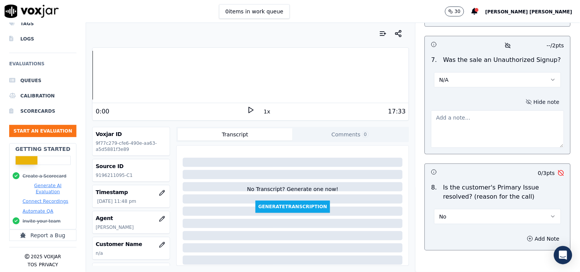
click at [469, 133] on textarea at bounding box center [497, 128] width 133 height 37
paste textarea ""When verifier providing the Customer service number ,then cx was having issue …"
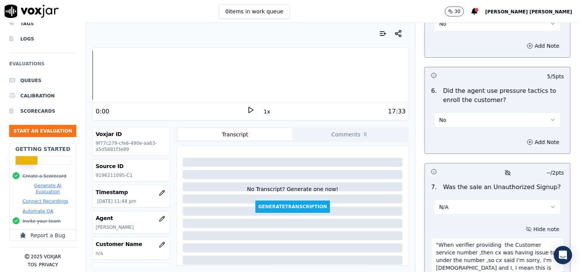
scroll to position [2276, 0]
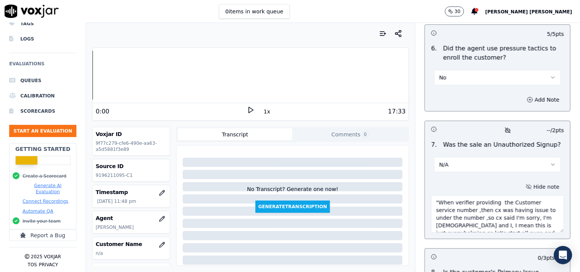
type textarea ""When verifier providing the Customer service number ,then cx was having issue …"
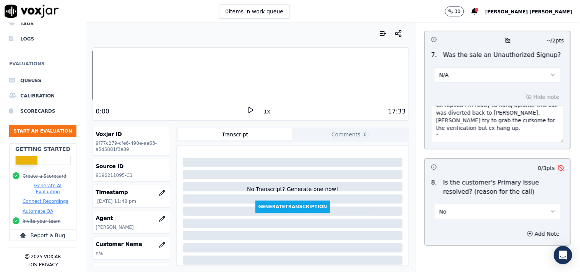
scroll to position [2402, 0]
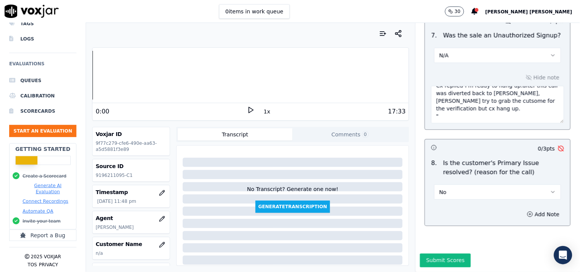
drag, startPoint x: 425, startPoint y: 196, endPoint x: 528, endPoint y: 224, distance: 106.3
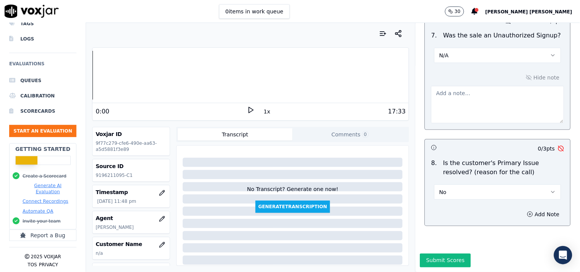
scroll to position [0, 0]
paste textarea "call id-20250910-163213 When verifier providing the Customer service number ,th…"
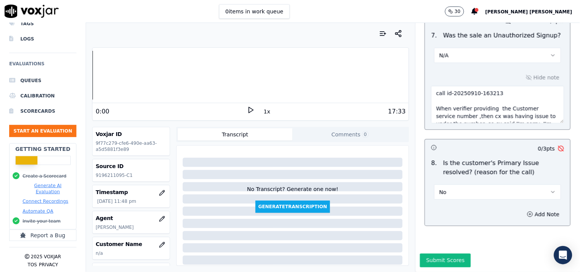
scroll to position [104, 0]
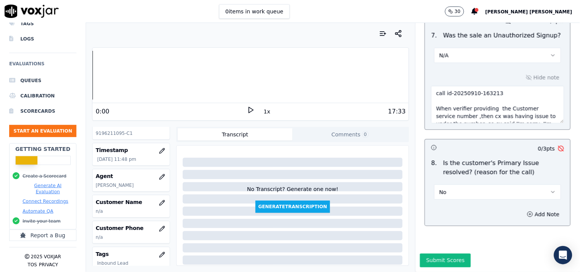
scroll to position [42, 0]
type textarea "call id-20250910-163213 When verifier providing the Customer service number ,th…"
click at [155, 207] on button "button" at bounding box center [161, 202] width 15 height 15
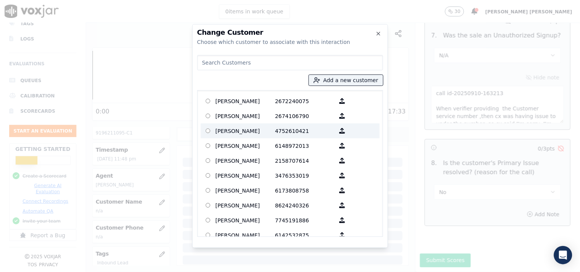
paste input "[PERSON_NAME]"
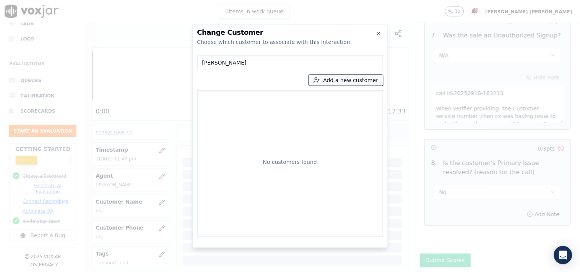
type input "[PERSON_NAME]"
click at [339, 77] on button "Add a new customer" at bounding box center [346, 80] width 74 height 11
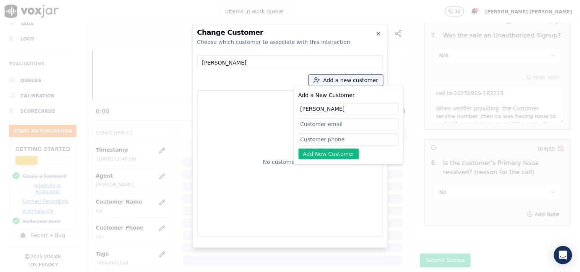
type input "[PERSON_NAME]"
click at [319, 138] on input "Add a New Customer" at bounding box center [349, 139] width 100 height 12
paste input "9196211095"
paste input "4194332399"
type input "9196211095_4194332399"
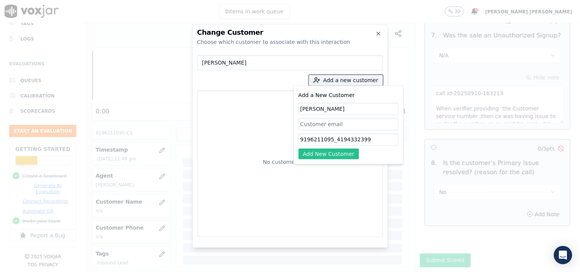
click at [337, 156] on button "Add New Customer" at bounding box center [329, 154] width 61 height 11
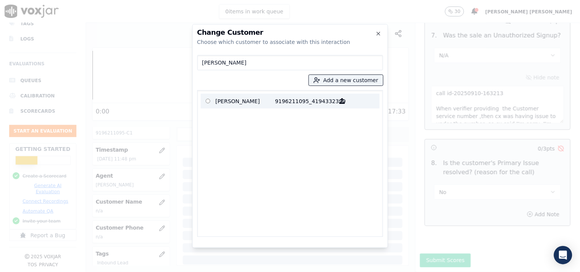
click at [295, 105] on p "9196211095_4194332399" at bounding box center [305, 101] width 60 height 12
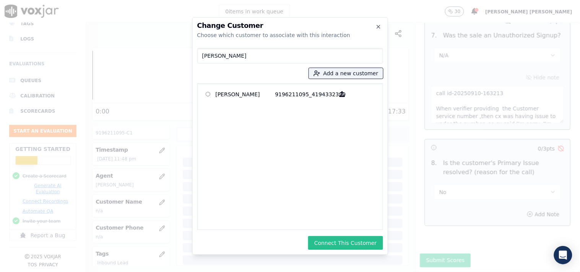
click at [366, 242] on button "Connect This Customer" at bounding box center [345, 243] width 75 height 14
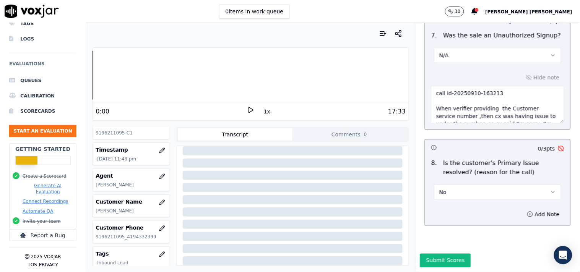
scroll to position [128, 0]
click at [421, 235] on div "Inbound Sales Call Scorecard A scorecard to review inbound sales calls for best…" at bounding box center [497, 147] width 164 height 249
click at [421, 254] on button "Submit Scores" at bounding box center [445, 261] width 51 height 14
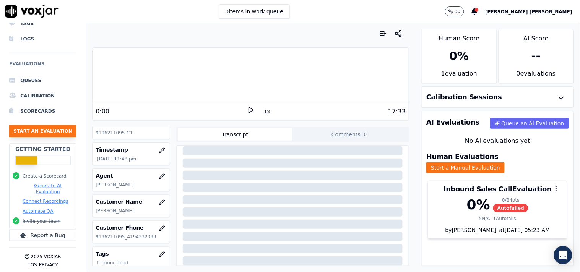
click at [24, 128] on button "Start an Evaluation" at bounding box center [42, 131] width 67 height 12
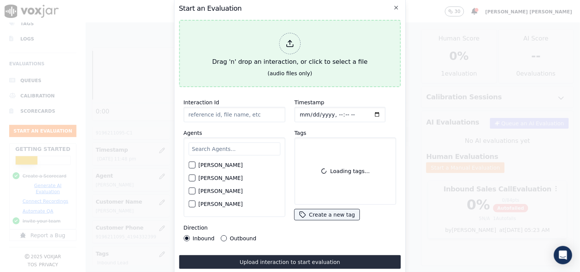
click at [287, 39] on icon at bounding box center [290, 43] width 8 height 8
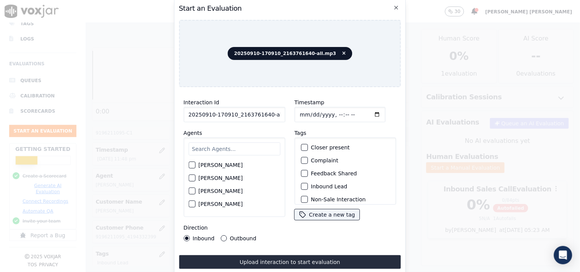
scroll to position [0, 4]
drag, startPoint x: 266, startPoint y: 113, endPoint x: 301, endPoint y: 113, distance: 35.5
click at [301, 113] on div "Interaction Id 20250910-170910_2163761640-all.mp3 Agents [PERSON_NAME] [PERSON_…" at bounding box center [290, 169] width 222 height 153
type input "20250910-170910_2163761640-C1"
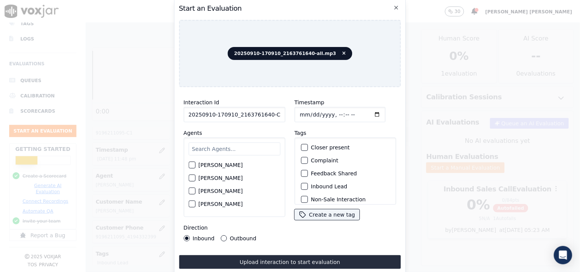
click at [300, 112] on input "Timestamp" at bounding box center [339, 114] width 91 height 15
type input "[DATE]T00:18"
click at [340, 128] on div "Tags Closer present Complaint Feedback Shared Inbound Lead Non-Sale Interaction…" at bounding box center [345, 174] width 102 height 92
click at [225, 144] on input "text" at bounding box center [234, 149] width 92 height 13
type input "mark"
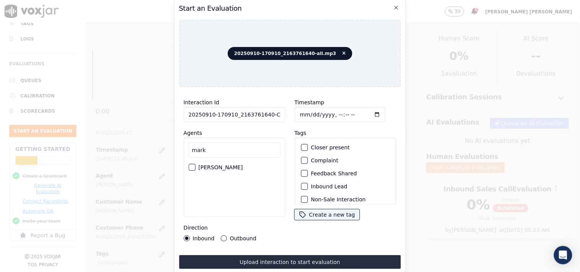
click at [232, 166] on div "[PERSON_NAME]" at bounding box center [234, 167] width 92 height 13
click at [193, 165] on div "button" at bounding box center [191, 167] width 5 height 5
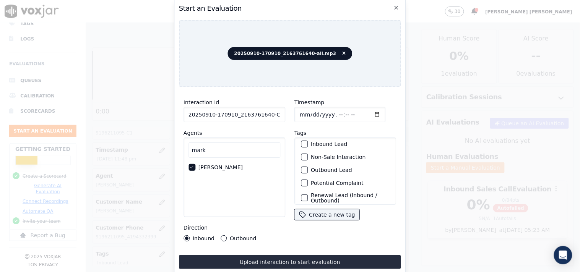
click at [327, 167] on label "Outbound Lead" at bounding box center [331, 169] width 41 height 5
click at [308, 167] on button "Outbound Lead" at bounding box center [304, 170] width 7 height 7
click at [331, 154] on label "Non-Sale Interaction" at bounding box center [338, 156] width 55 height 5
click at [308, 154] on button "Non-Sale Interaction" at bounding box center [304, 157] width 7 height 7
click at [223, 235] on button "Outbound" at bounding box center [224, 238] width 6 height 6
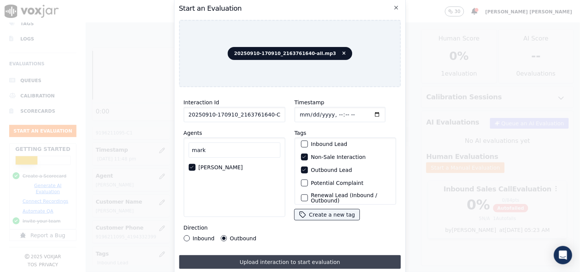
click at [272, 261] on button "Upload interaction to start evaluation" at bounding box center [290, 262] width 222 height 14
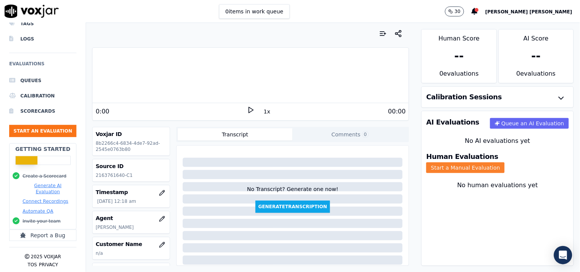
click at [505, 163] on button "Start a Manual Evaluation" at bounding box center [465, 167] width 78 height 11
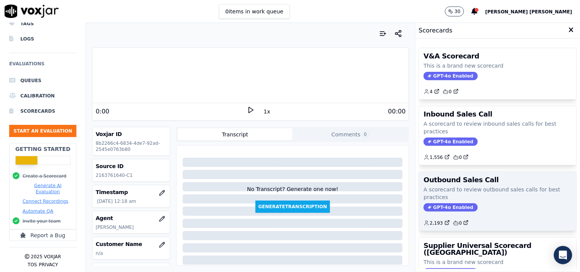
click at [442, 205] on span "GPT-4o Enabled" at bounding box center [450, 207] width 54 height 8
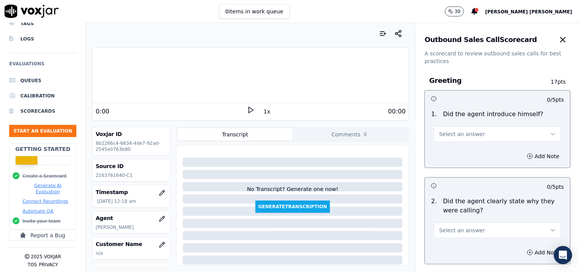
click at [470, 131] on span "Select an answer" at bounding box center [462, 134] width 46 height 8
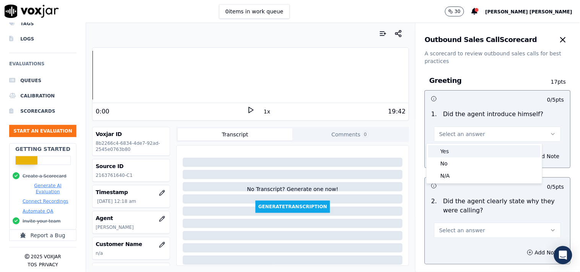
click at [462, 148] on div "Yes" at bounding box center [484, 151] width 112 height 12
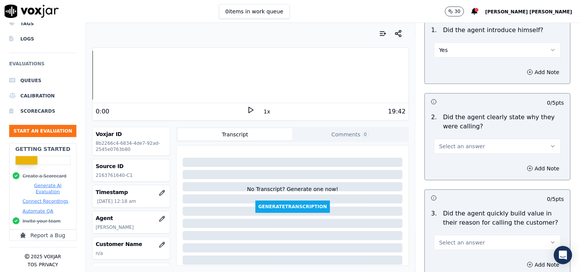
scroll to position [85, 0]
click at [462, 148] on span "Select an answer" at bounding box center [462, 146] width 46 height 8
click at [455, 164] on div "Yes" at bounding box center [484, 163] width 112 height 12
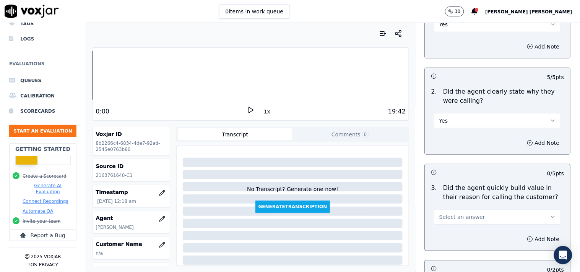
scroll to position [127, 0]
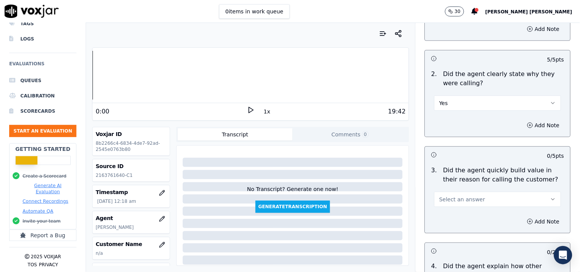
click at [482, 197] on button "Select an answer" at bounding box center [497, 199] width 127 height 15
click at [456, 215] on div "Yes" at bounding box center [484, 217] width 112 height 12
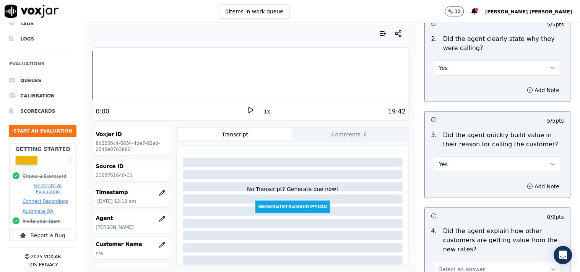
scroll to position [212, 0]
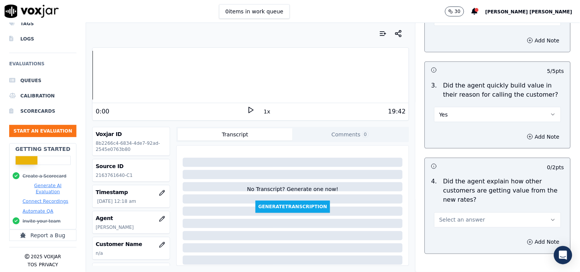
click at [479, 220] on button "Select an answer" at bounding box center [497, 220] width 127 height 15
click at [470, 239] on div "Yes" at bounding box center [484, 237] width 112 height 12
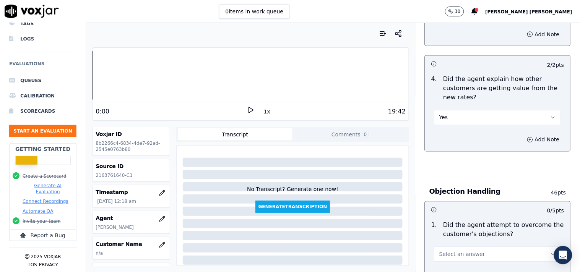
scroll to position [339, 0]
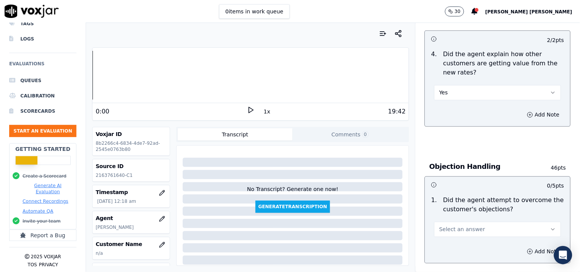
click at [472, 96] on button "Yes" at bounding box center [497, 92] width 127 height 15
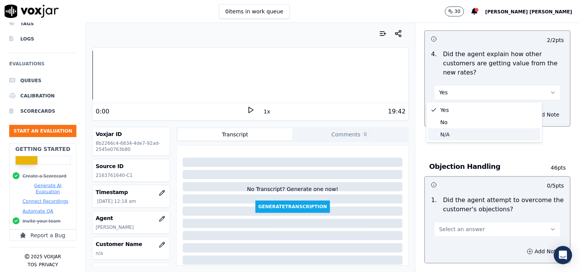
click at [464, 135] on div "N/A" at bounding box center [484, 134] width 112 height 12
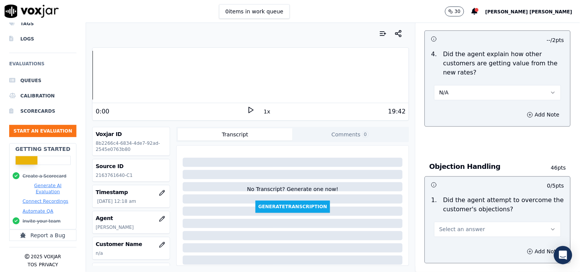
scroll to position [425, 0]
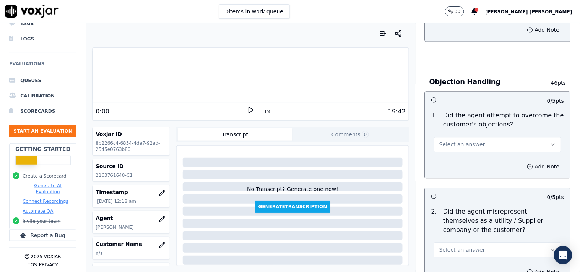
click at [464, 146] on span "Select an answer" at bounding box center [462, 145] width 46 height 8
click at [462, 162] on div "Yes" at bounding box center [484, 162] width 112 height 12
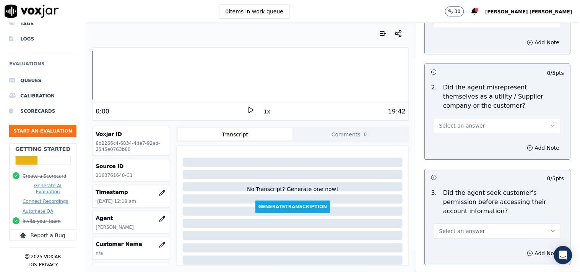
scroll to position [552, 0]
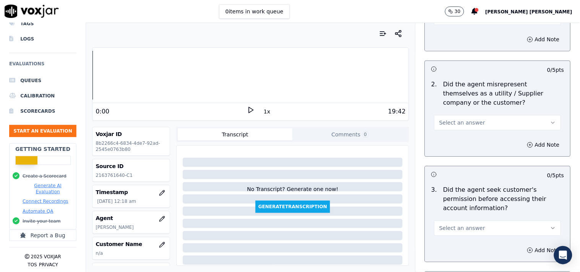
click at [462, 115] on button "Select an answer" at bounding box center [497, 122] width 127 height 15
click at [456, 150] on div "No" at bounding box center [484, 152] width 112 height 12
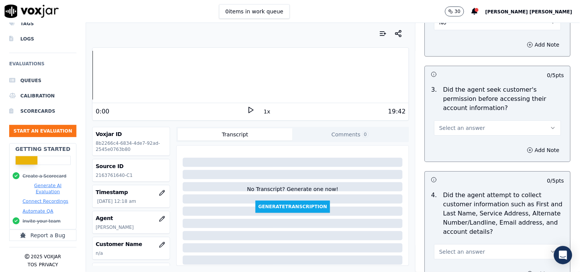
scroll to position [679, 0]
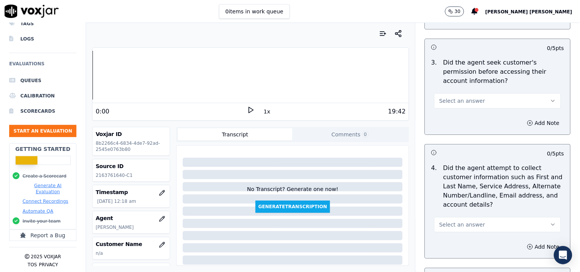
click at [466, 105] on button "Select an answer" at bounding box center [497, 100] width 127 height 15
click at [463, 127] on div "No" at bounding box center [484, 130] width 112 height 12
click at [531, 119] on button "Add Note" at bounding box center [543, 123] width 42 height 11
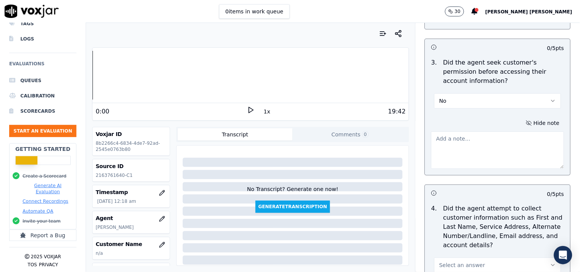
click at [488, 150] on textarea at bounding box center [497, 149] width 133 height 37
paste textarea "@03:44-[PERSON_NAME] inform the Gas account number ,but failed to take cx permi…"
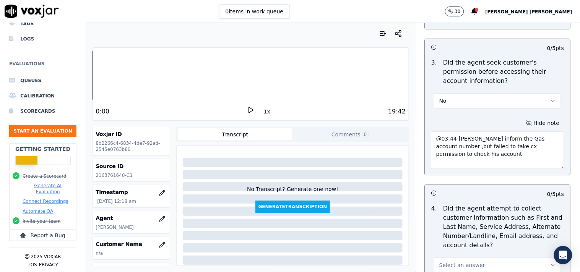
click at [431, 138] on textarea "@03:44-[PERSON_NAME] inform the Gas account number ,but failed to take cx permi…" at bounding box center [497, 149] width 133 height 37
click at [431, 135] on textarea "@03:44-[PERSON_NAME] inform the Gas account number ,but failed to take cx permi…" at bounding box center [497, 149] width 133 height 37
paste textarea "call id-20250910-170910"
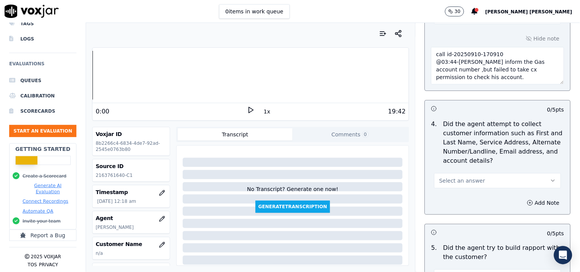
scroll to position [764, 0]
type textarea "call id-20250910-170910 @03:44-[PERSON_NAME] inform the Gas account number ,but…"
click at [477, 180] on button "Select an answer" at bounding box center [497, 179] width 127 height 15
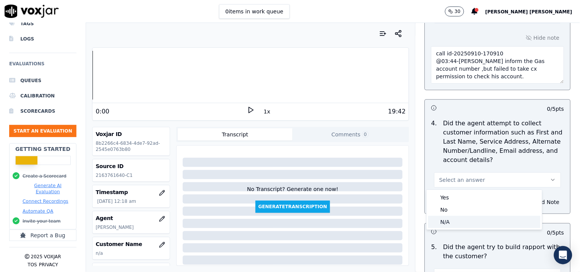
click at [449, 219] on div "N/A" at bounding box center [484, 222] width 112 height 12
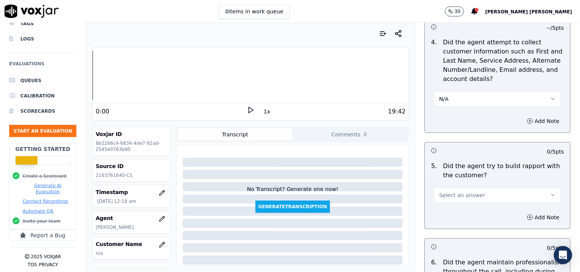
scroll to position [849, 0]
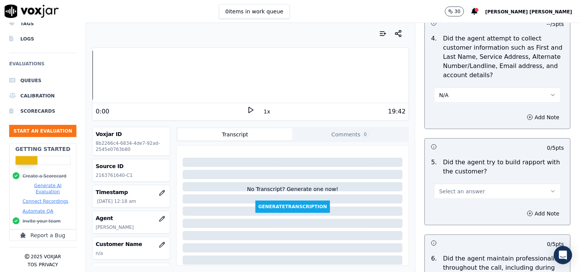
click at [466, 196] on button "Select an answer" at bounding box center [497, 191] width 127 height 15
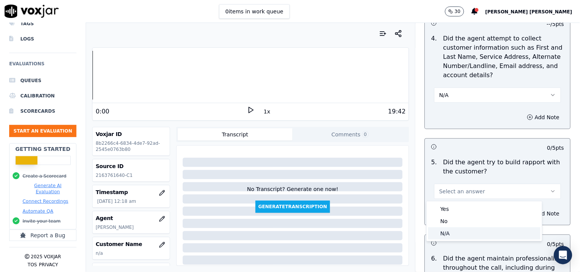
click at [449, 231] on div "N/A" at bounding box center [484, 233] width 112 height 12
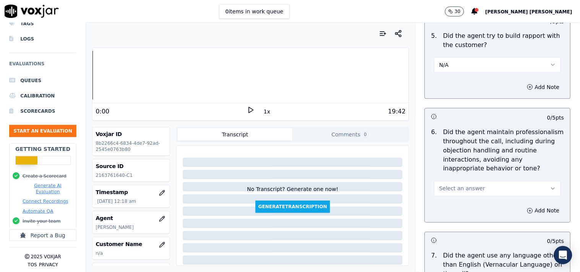
scroll to position [977, 0]
click at [467, 189] on span "Select an answer" at bounding box center [462, 188] width 46 height 8
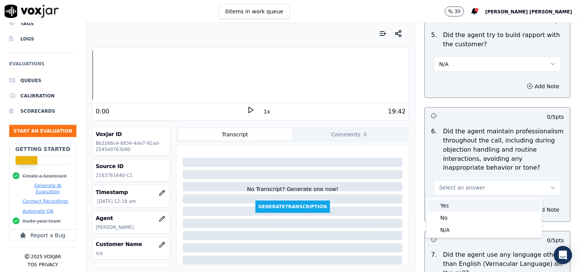
click at [448, 201] on div "Yes" at bounding box center [484, 206] width 112 height 12
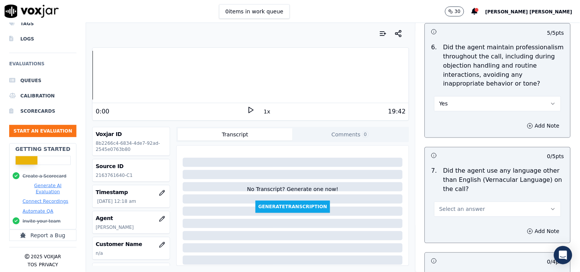
scroll to position [1061, 0]
click at [447, 207] on span "Select an answer" at bounding box center [462, 209] width 46 height 8
click at [438, 235] on div "No" at bounding box center [484, 238] width 112 height 12
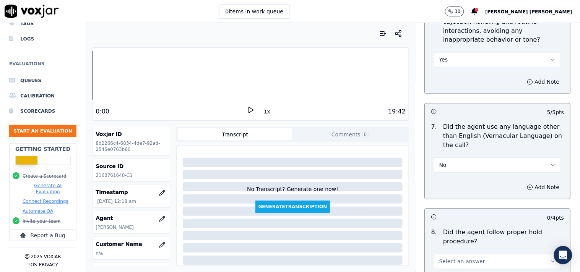
scroll to position [1189, 0]
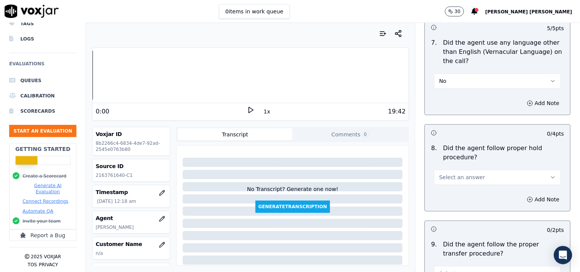
click at [461, 183] on button "Select an answer" at bounding box center [497, 177] width 127 height 15
click at [457, 196] on div "Yes" at bounding box center [484, 195] width 112 height 12
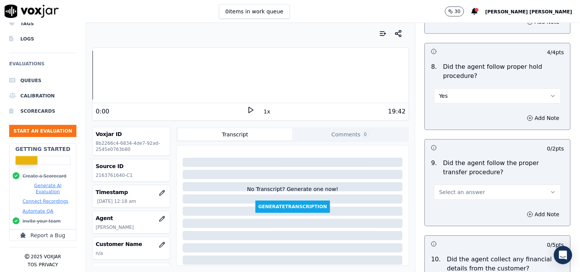
scroll to position [1313, 0]
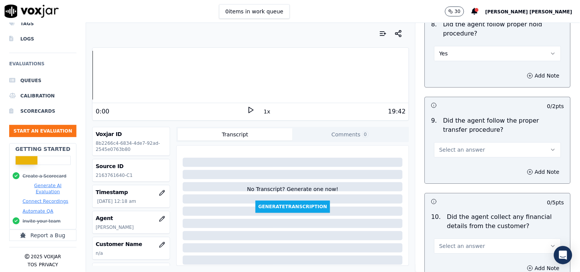
click at [454, 159] on div "9 . Did the agent follow the proper transfer procedure? Select an answer" at bounding box center [497, 136] width 145 height 47
click at [460, 151] on span "Select an answer" at bounding box center [462, 150] width 46 height 8
click at [450, 166] on div "Yes" at bounding box center [484, 167] width 112 height 12
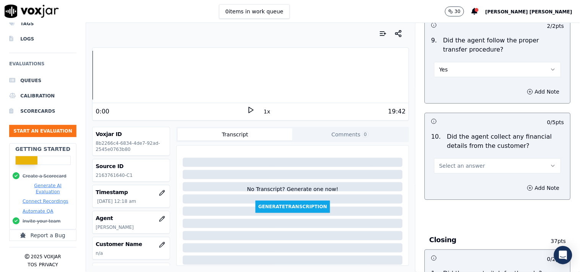
scroll to position [1398, 0]
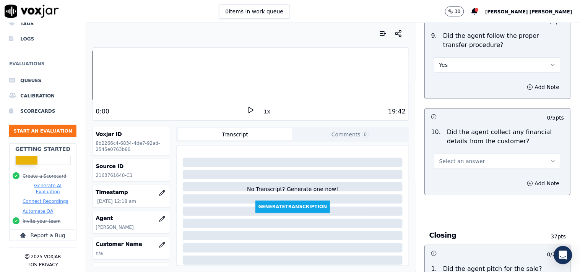
click at [450, 166] on button "Select an answer" at bounding box center [497, 161] width 127 height 15
click at [449, 193] on div "No" at bounding box center [484, 191] width 112 height 12
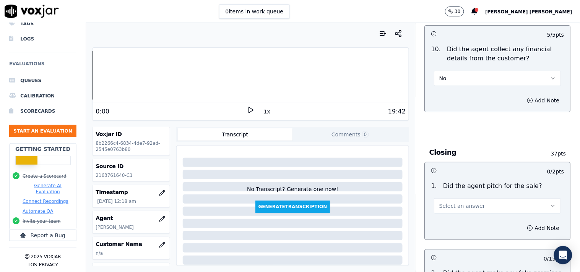
scroll to position [1483, 0]
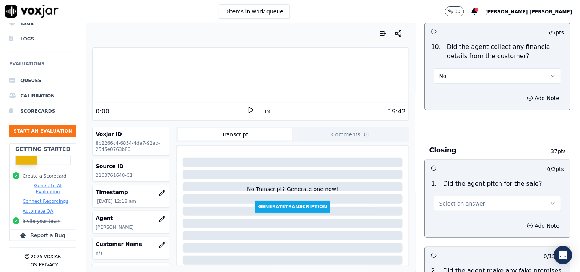
click at [448, 204] on span "Select an answer" at bounding box center [462, 204] width 46 height 8
click at [446, 222] on div "Yes" at bounding box center [484, 222] width 112 height 12
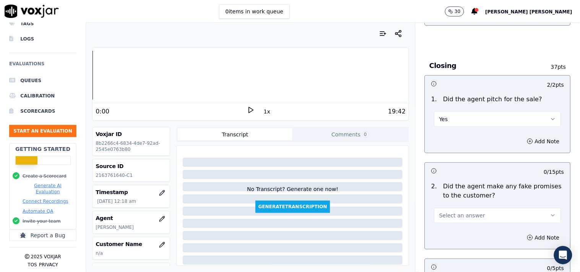
scroll to position [1568, 0]
click at [448, 219] on span "Select an answer" at bounding box center [462, 215] width 46 height 8
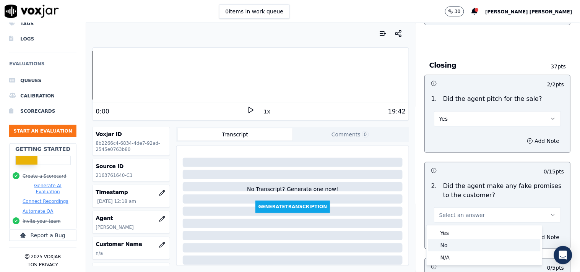
click at [442, 245] on div "No" at bounding box center [484, 245] width 112 height 12
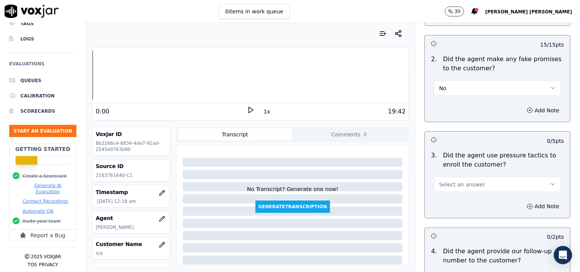
scroll to position [1695, 0]
click at [460, 180] on button "Select an answer" at bounding box center [497, 184] width 127 height 15
click at [454, 213] on div "No" at bounding box center [484, 214] width 112 height 12
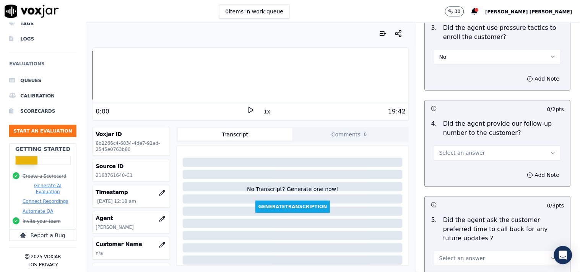
click at [466, 163] on div "4 . Did the agent provide our follow-up number to the customer? Select an answer" at bounding box center [497, 140] width 145 height 47
click at [467, 158] on button "Select an answer" at bounding box center [497, 153] width 127 height 15
click at [464, 185] on div "No" at bounding box center [484, 183] width 112 height 12
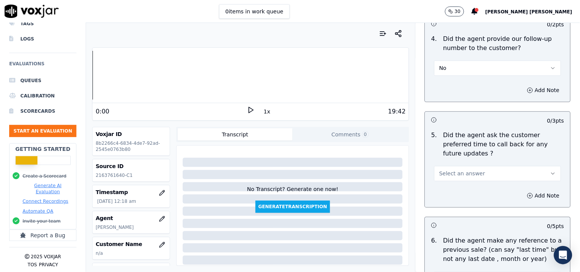
click at [467, 170] on span "Select an answer" at bounding box center [462, 174] width 46 height 8
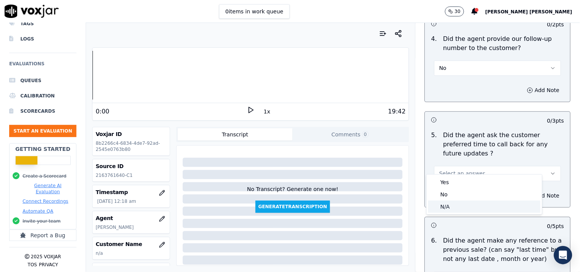
click at [459, 205] on div "N/A" at bounding box center [484, 207] width 112 height 12
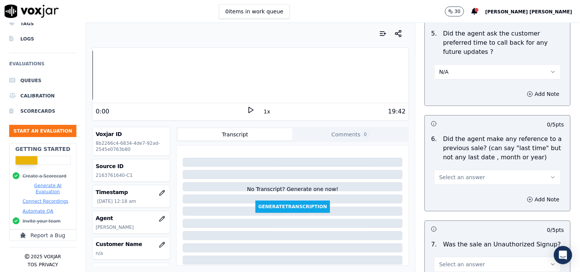
scroll to position [2035, 0]
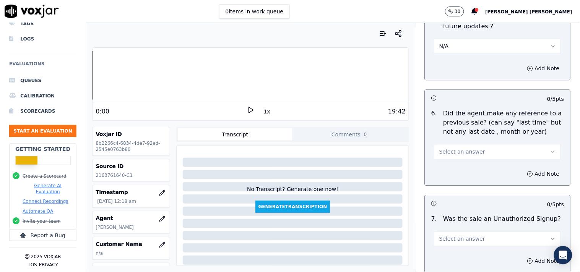
click at [461, 153] on div "6 . Did the agent make any reference to a previous sale? (can say "last time" b…" at bounding box center [497, 134] width 145 height 57
click at [464, 148] on span "Select an answer" at bounding box center [462, 152] width 46 height 8
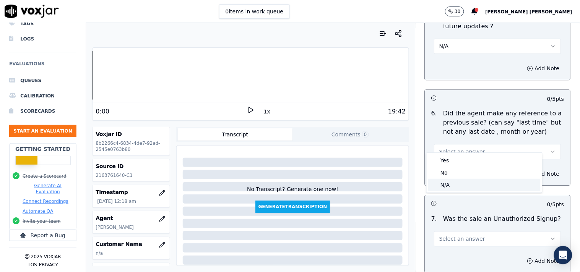
click at [458, 183] on div "N/A" at bounding box center [484, 185] width 112 height 12
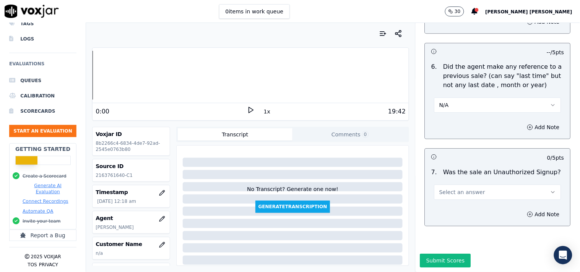
scroll to position [2092, 0]
click at [465, 188] on span "Select an answer" at bounding box center [462, 192] width 46 height 8
click at [452, 216] on div "N/A" at bounding box center [484, 215] width 112 height 12
click at [522, 209] on button "Add Note" at bounding box center [543, 214] width 42 height 11
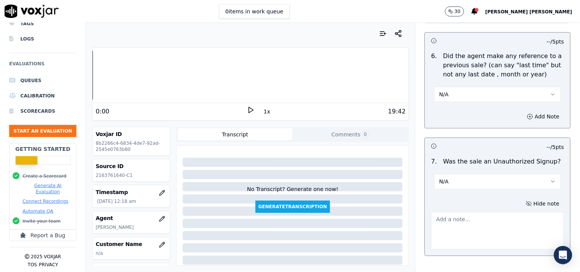
click at [476, 221] on textarea at bounding box center [497, 230] width 133 height 37
paste textarea "call id- 20250910-170910 When mark ask the question @19:23-OK, so can I connect…"
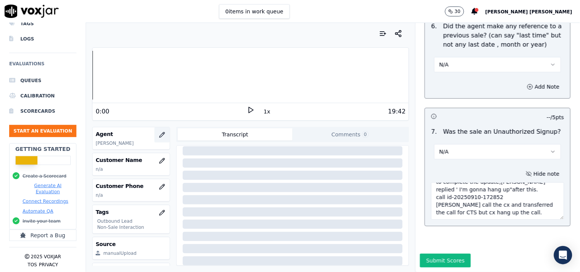
scroll to position [85, 0]
type textarea "call id- 20250910-170910 When mark ask the question @19:23-OK, so can I connect…"
click at [154, 191] on button "button" at bounding box center [161, 185] width 15 height 15
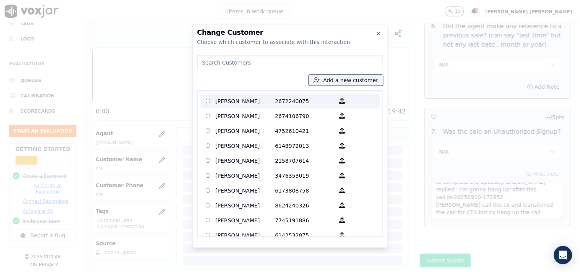
paste input "[PERSON_NAME]"
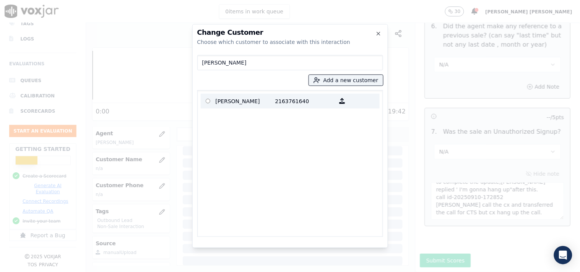
type input "[PERSON_NAME]"
click at [284, 102] on p "2163761640" at bounding box center [305, 101] width 60 height 12
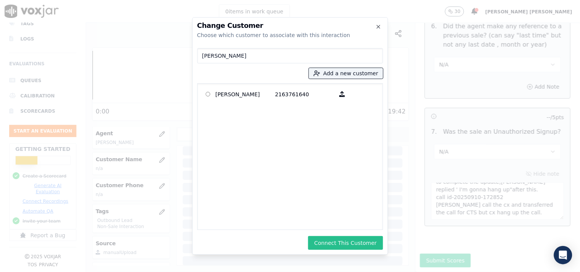
click at [340, 245] on button "Connect This Customer" at bounding box center [345, 243] width 75 height 14
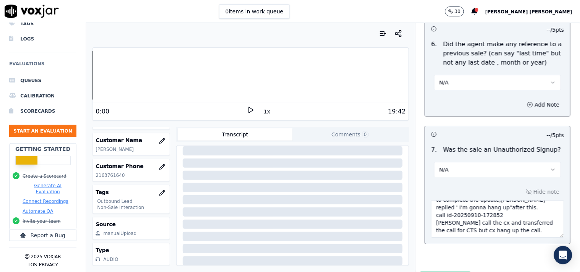
scroll to position [2133, 0]
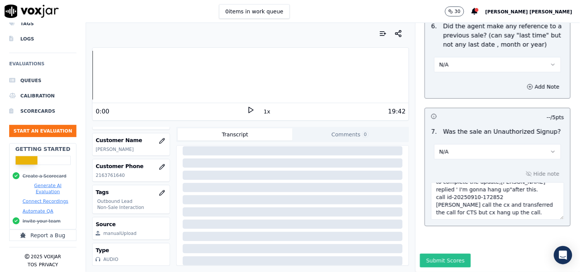
click at [443, 254] on button "Submit Scores" at bounding box center [445, 261] width 51 height 14
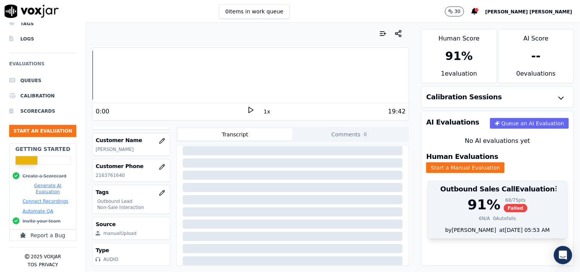
click at [522, 183] on div at bounding box center [497, 188] width 139 height 15
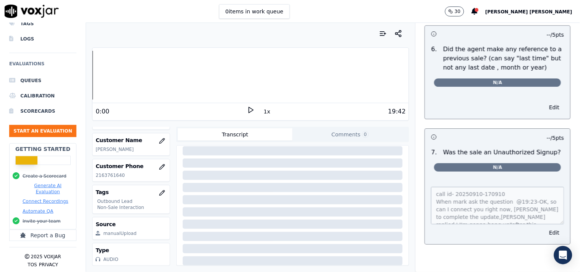
scroll to position [2026, 0]
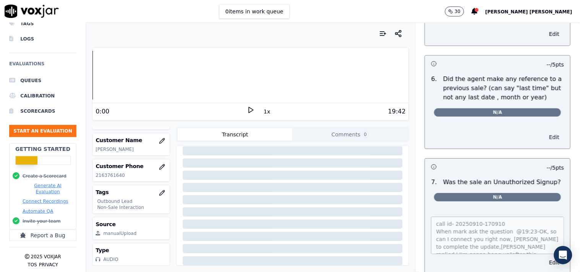
click at [545, 132] on button "Edit" at bounding box center [554, 137] width 19 height 11
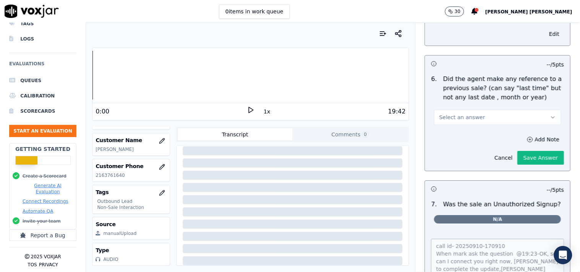
click at [508, 113] on button "Select an answer" at bounding box center [497, 117] width 127 height 15
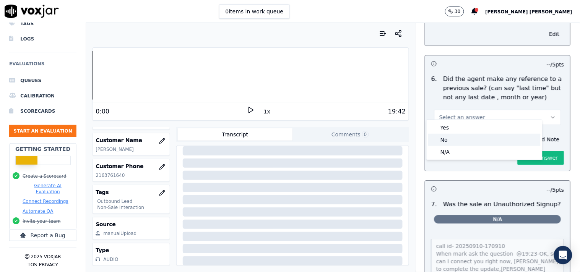
click at [478, 135] on div "No" at bounding box center [484, 140] width 112 height 12
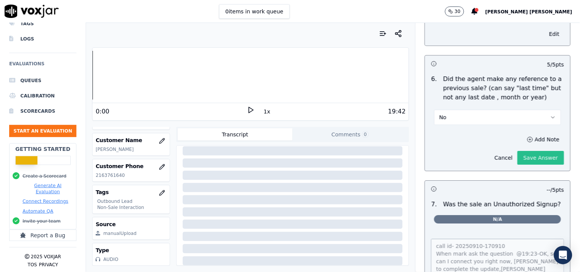
click at [521, 151] on button "Save Answer" at bounding box center [541, 158] width 47 height 14
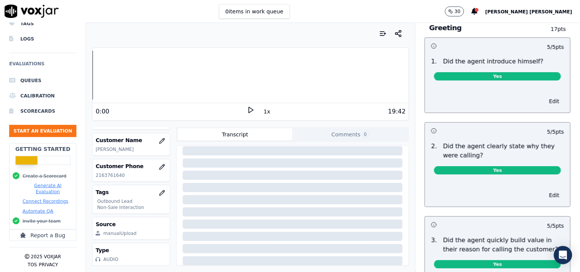
scroll to position [0, 0]
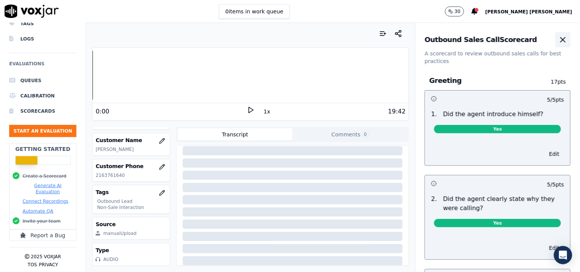
click at [558, 42] on icon "button" at bounding box center [562, 39] width 9 height 9
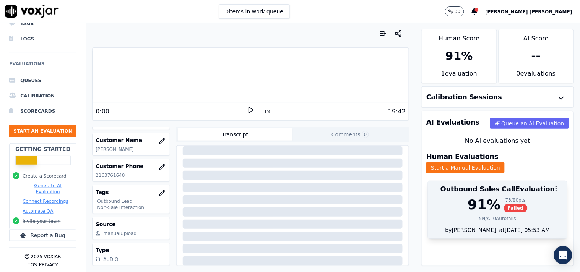
click at [532, 197] on div "91 % 73 / 80 pts Failed" at bounding box center [498, 204] width 130 height 15
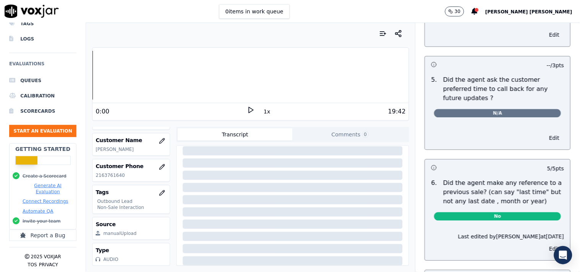
scroll to position [1906, 0]
